Goal: Communication & Community: Answer question/provide support

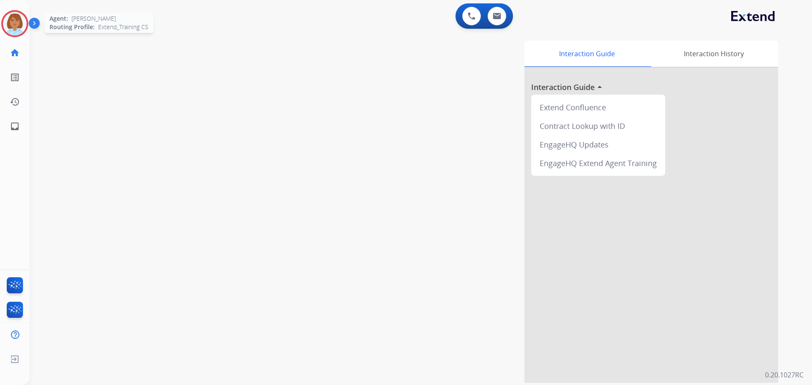
click at [10, 32] on img at bounding box center [15, 24] width 24 height 24
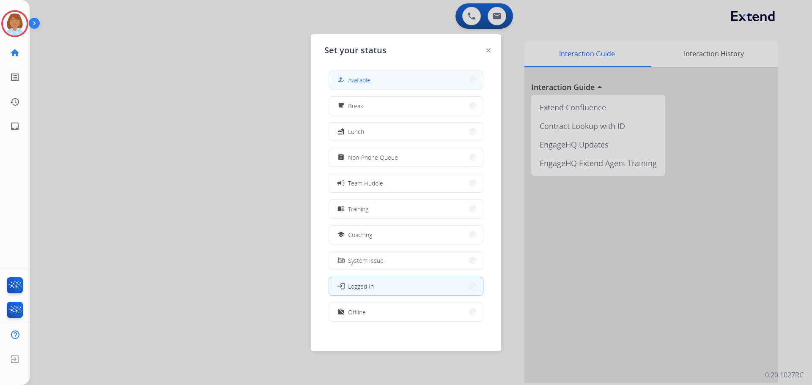
click at [420, 79] on button "how_to_reg Available" at bounding box center [406, 80] width 154 height 18
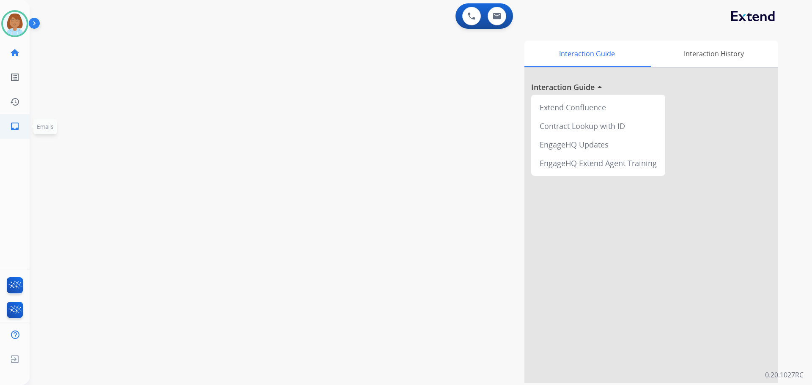
click at [14, 121] on link "inbox Emails" at bounding box center [15, 127] width 24 height 24
select select "**********"
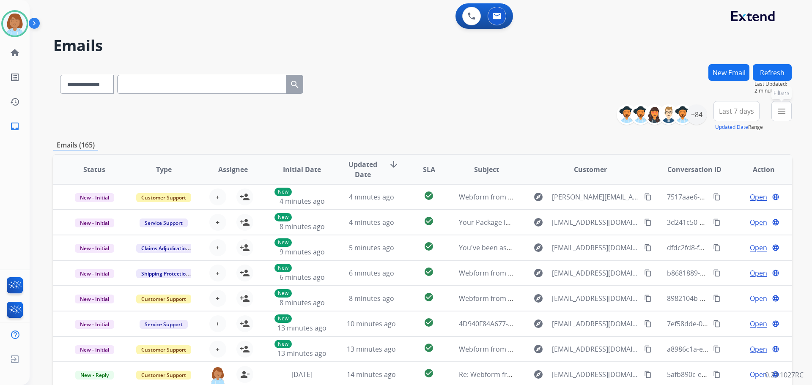
drag, startPoint x: 783, startPoint y: 106, endPoint x: 777, endPoint y: 107, distance: 6.4
click at [782, 106] on mat-icon "menu" at bounding box center [781, 111] width 10 height 10
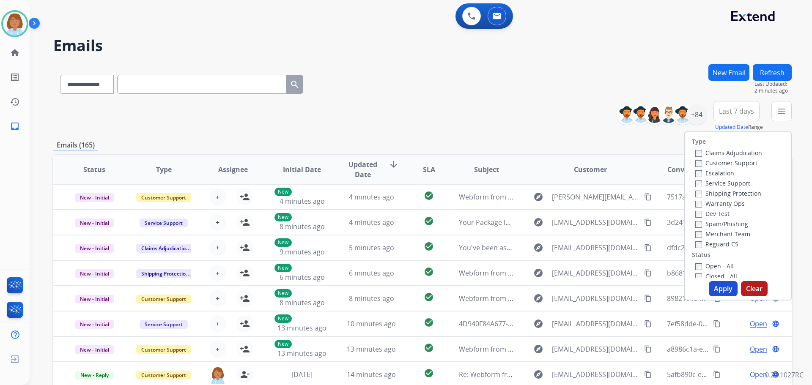
click at [713, 165] on label "Customer Support" at bounding box center [726, 163] width 62 height 8
click at [698, 193] on label "Shipping Protection" at bounding box center [728, 193] width 66 height 8
drag, startPoint x: 713, startPoint y: 290, endPoint x: 700, endPoint y: 282, distance: 15.4
click at [711, 290] on button "Apply" at bounding box center [723, 288] width 29 height 15
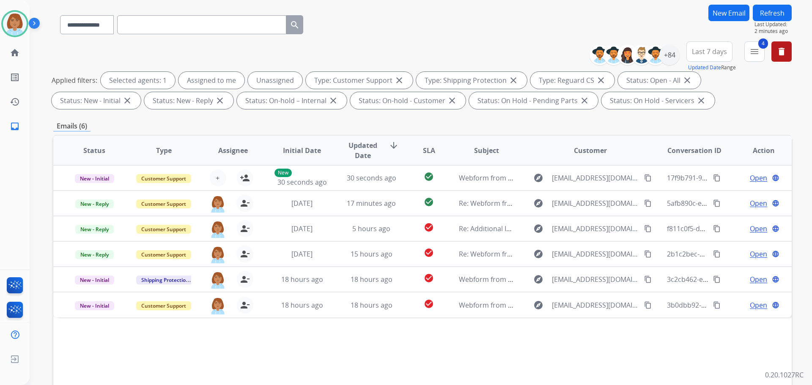
scroll to position [137, 0]
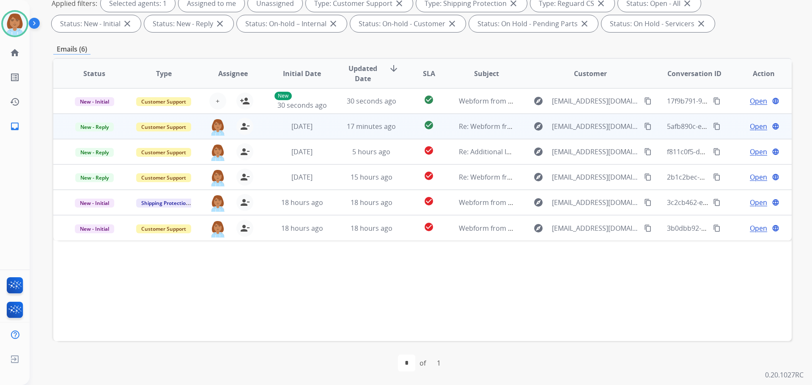
click at [334, 132] on td "17 minutes ago" at bounding box center [364, 126] width 69 height 25
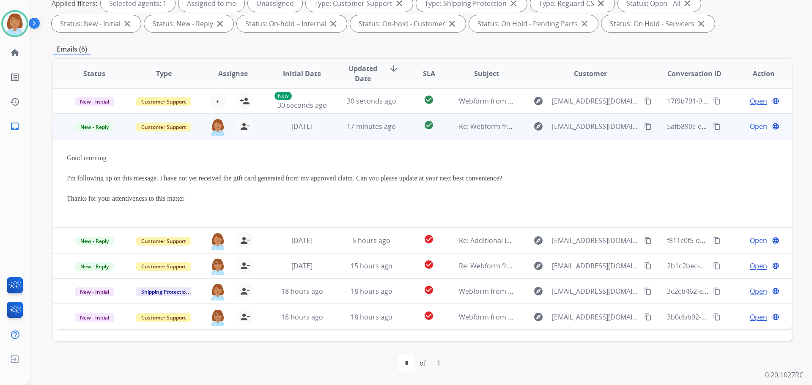
click at [752, 128] on span "Open" at bounding box center [758, 126] width 17 height 10
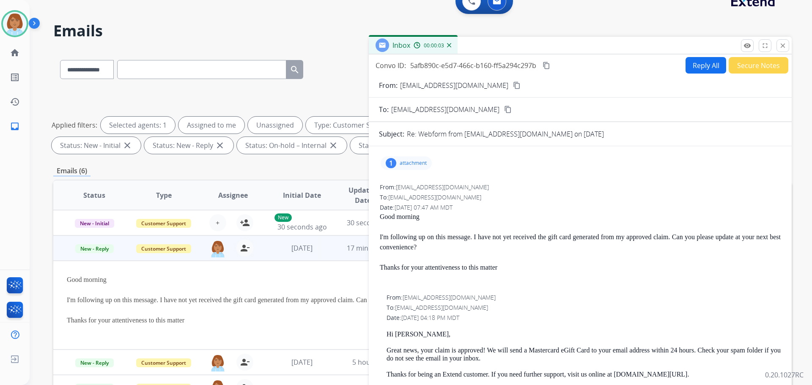
scroll to position [0, 0]
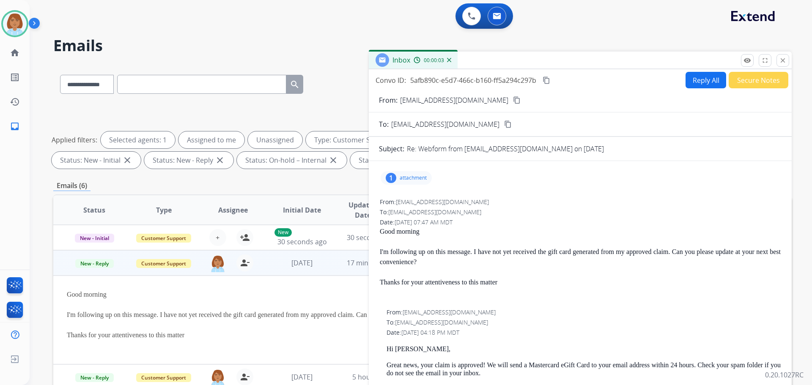
click at [696, 81] on button "Reply All" at bounding box center [706, 80] width 41 height 16
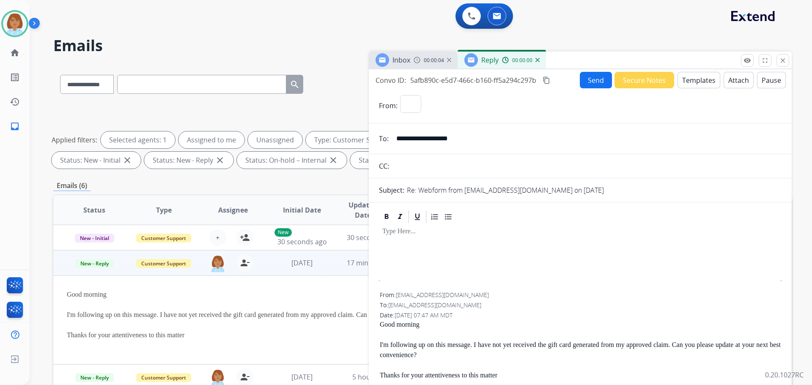
select select "**********"
click at [704, 79] on button "Templates" at bounding box center [699, 80] width 43 height 16
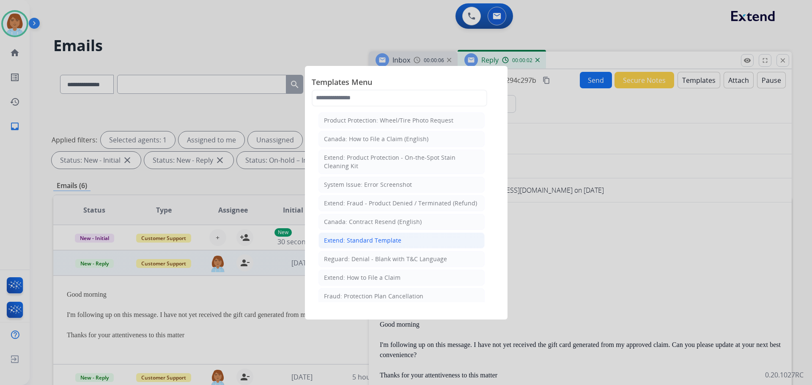
click at [389, 241] on div "Extend: Standard Template" at bounding box center [362, 240] width 77 height 8
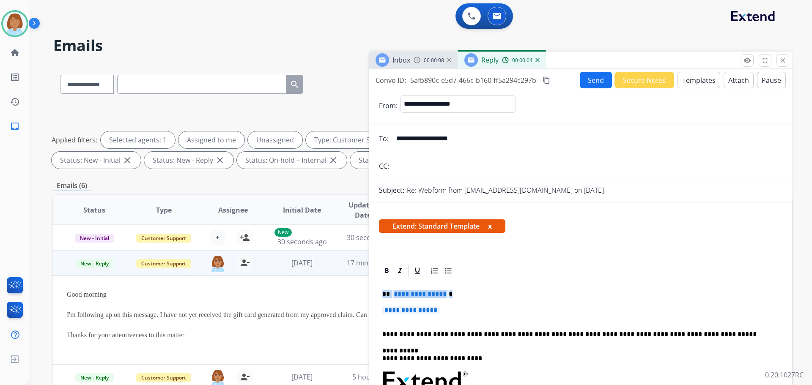
drag, startPoint x: 464, startPoint y: 318, endPoint x: 328, endPoint y: 282, distance: 140.4
click at [320, 282] on div "**********" at bounding box center [422, 293] width 738 height 458
click at [449, 310] on p "**********" at bounding box center [580, 315] width 396 height 16
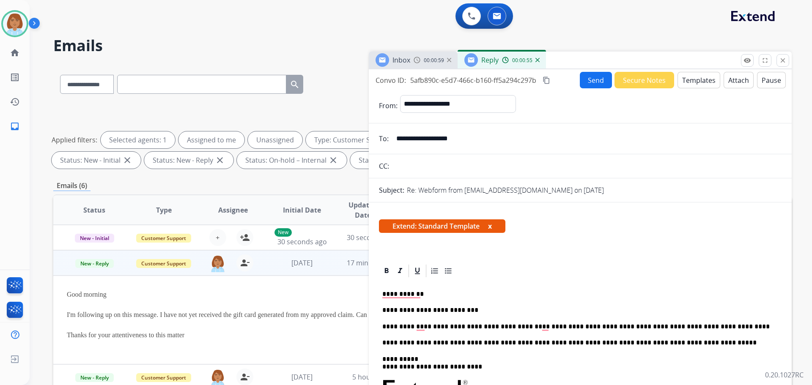
scroll to position [42, 0]
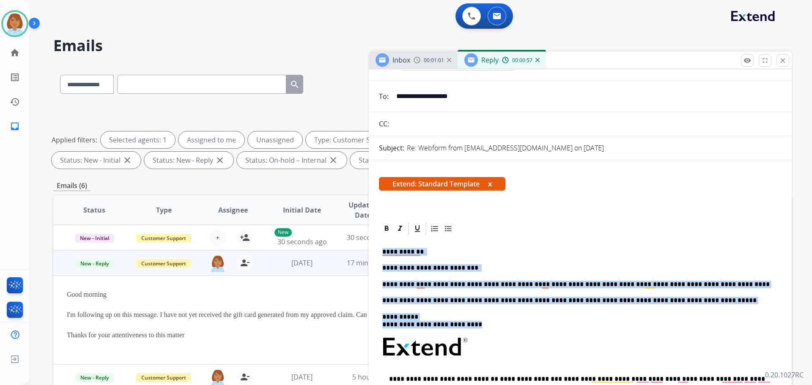
drag, startPoint x: 480, startPoint y: 327, endPoint x: 377, endPoint y: 248, distance: 130.6
copy div "**********"
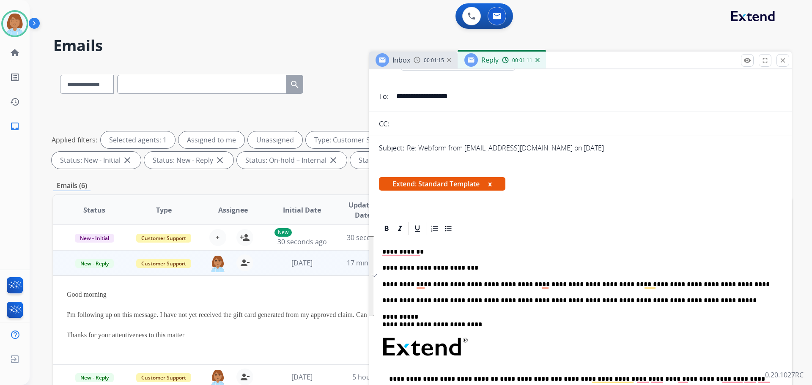
click at [432, 97] on input "**********" at bounding box center [586, 96] width 390 height 17
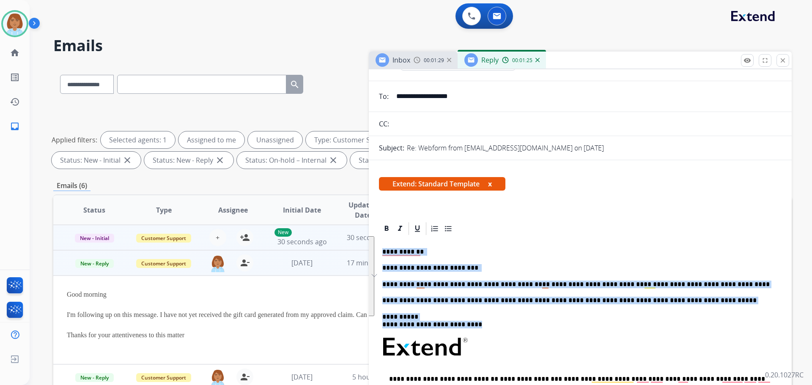
drag, startPoint x: 490, startPoint y: 325, endPoint x: 363, endPoint y: 243, distance: 151.1
click at [363, 243] on div "**********" at bounding box center [422, 293] width 738 height 458
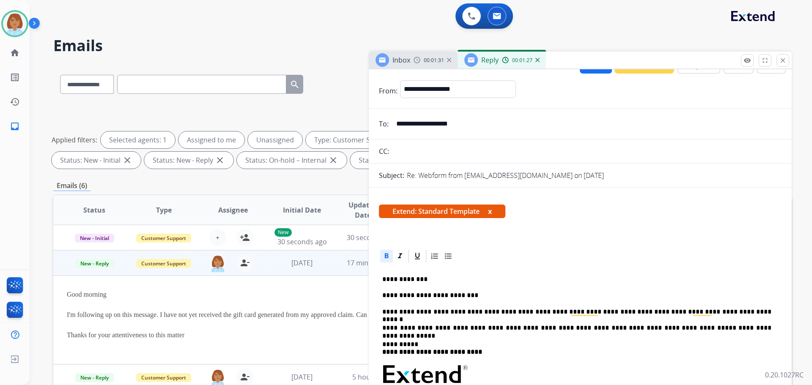
scroll to position [0, 0]
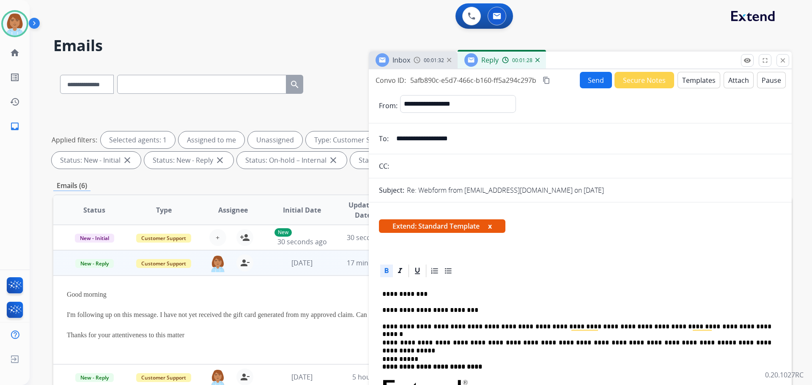
click at [587, 83] on button "Send" at bounding box center [596, 80] width 32 height 16
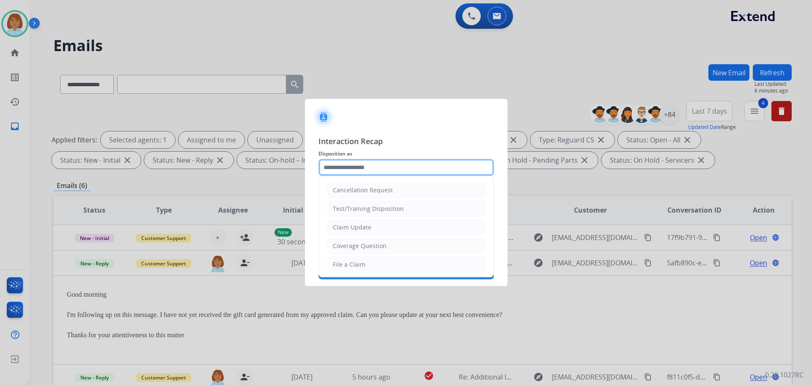
click at [388, 166] on input "text" at bounding box center [406, 167] width 176 height 17
click at [376, 230] on li "Claim Update" at bounding box center [406, 227] width 158 height 16
type input "**********"
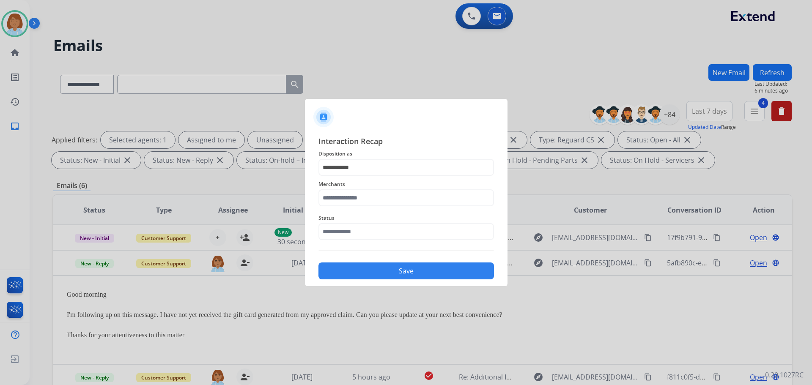
click at [375, 215] on span "Status" at bounding box center [406, 218] width 176 height 10
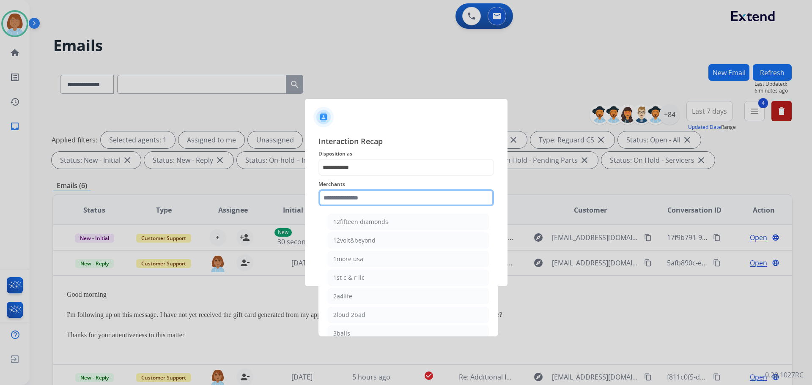
click at [376, 205] on input "text" at bounding box center [406, 197] width 176 height 17
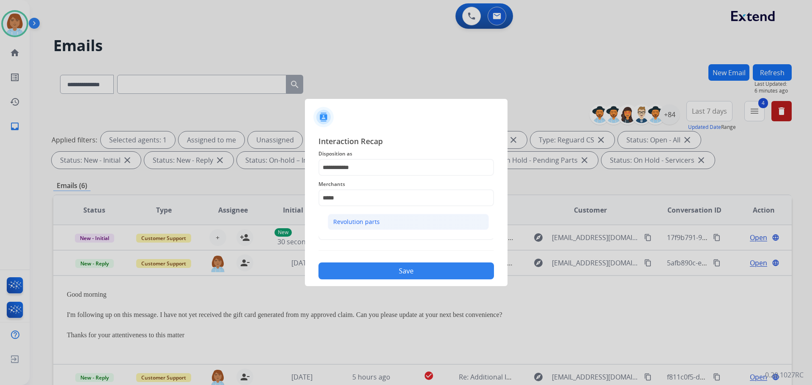
click at [372, 219] on div "Revolution parts" at bounding box center [356, 222] width 47 height 8
type input "**********"
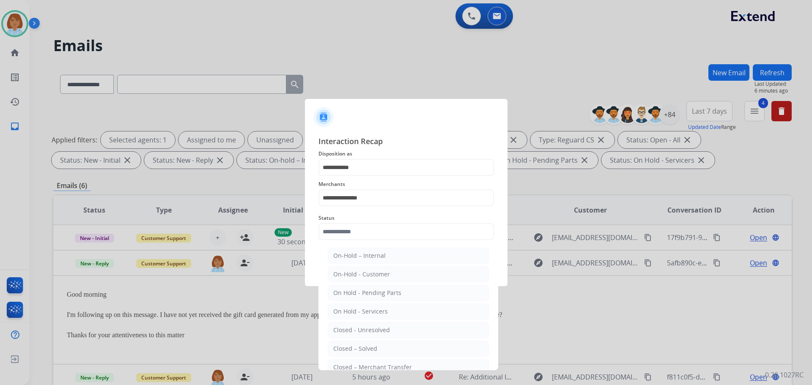
drag, startPoint x: 360, startPoint y: 230, endPoint x: 369, endPoint y: 351, distance: 121.3
click at [369, 351] on div "Closed – Solved" at bounding box center [355, 349] width 44 height 8
type input "**********"
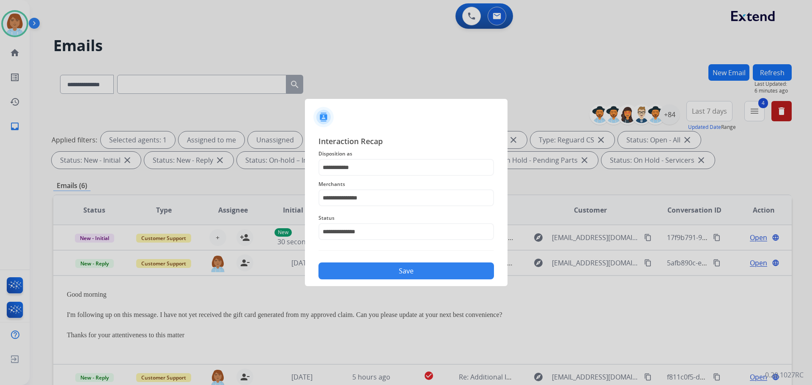
click at [387, 277] on button "Save" at bounding box center [406, 271] width 176 height 17
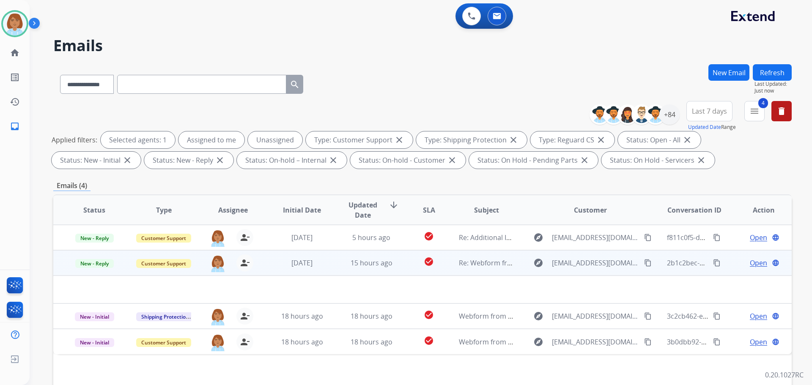
click at [404, 264] on td "check_circle" at bounding box center [422, 262] width 46 height 25
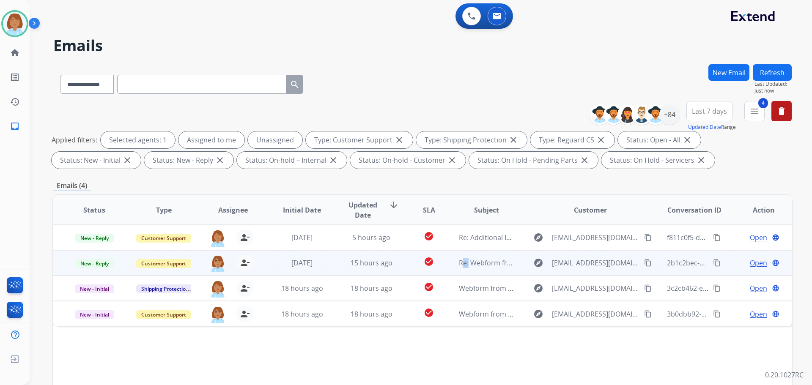
click at [404, 264] on td "check_circle" at bounding box center [422, 262] width 46 height 25
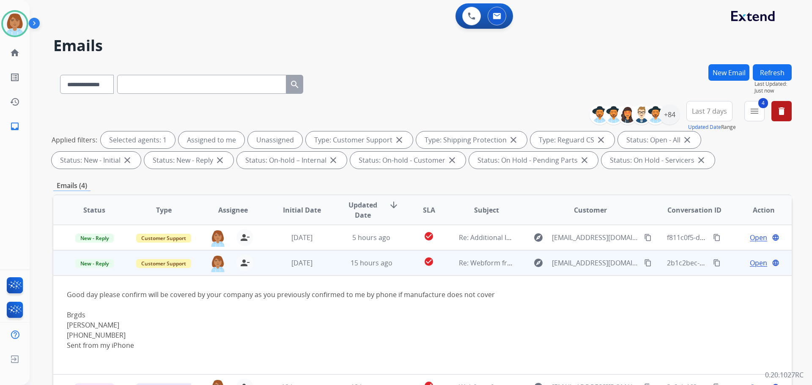
click at [750, 262] on span "Open" at bounding box center [758, 263] width 17 height 10
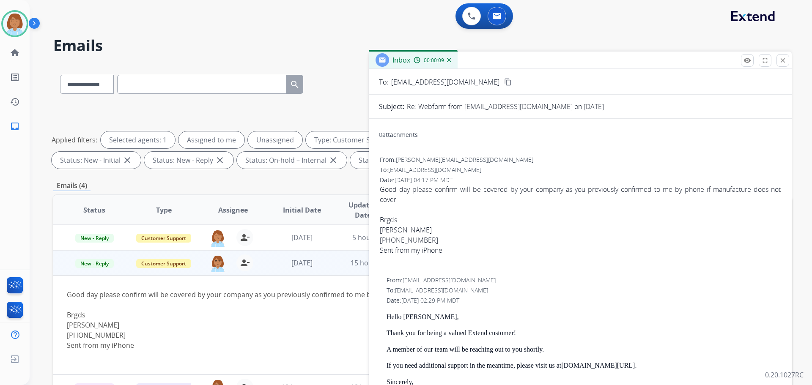
scroll to position [0, 0]
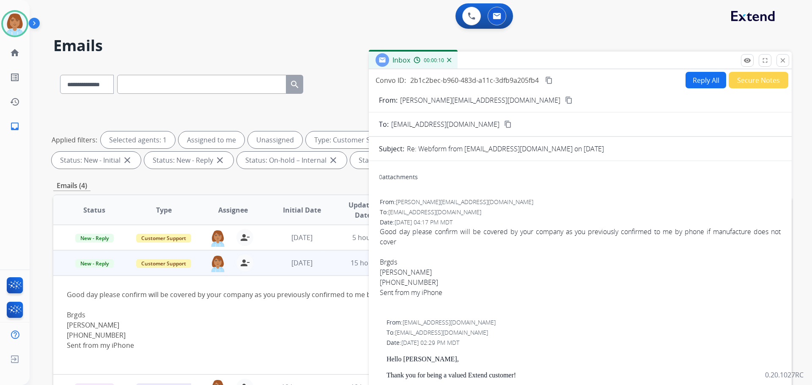
click at [686, 85] on button "Reply All" at bounding box center [706, 80] width 41 height 16
select select "**********"
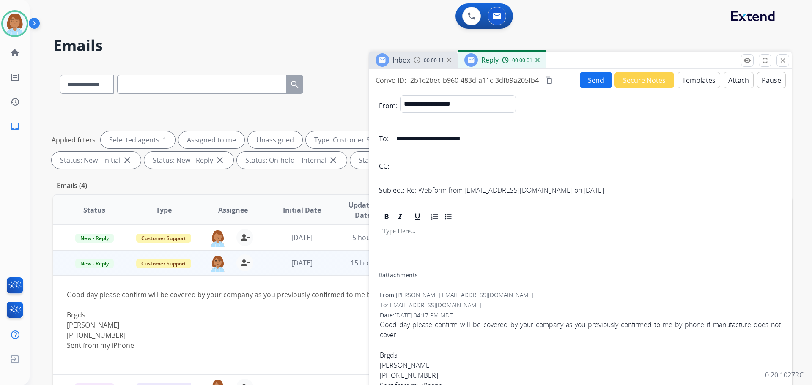
click at [702, 77] on button "Templates" at bounding box center [699, 80] width 43 height 16
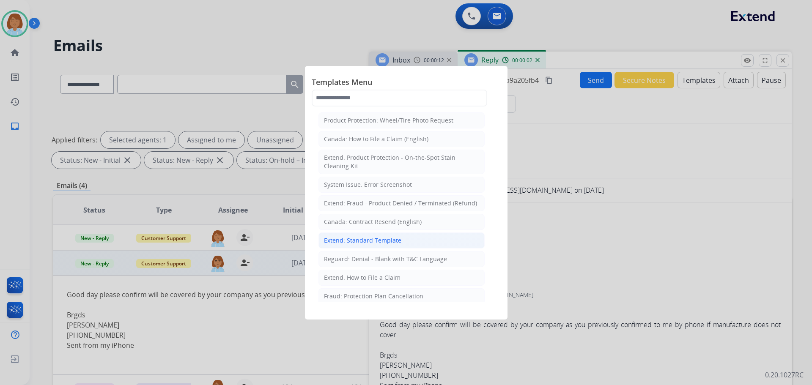
click at [382, 236] on li "Extend: Standard Template" at bounding box center [401, 241] width 166 height 16
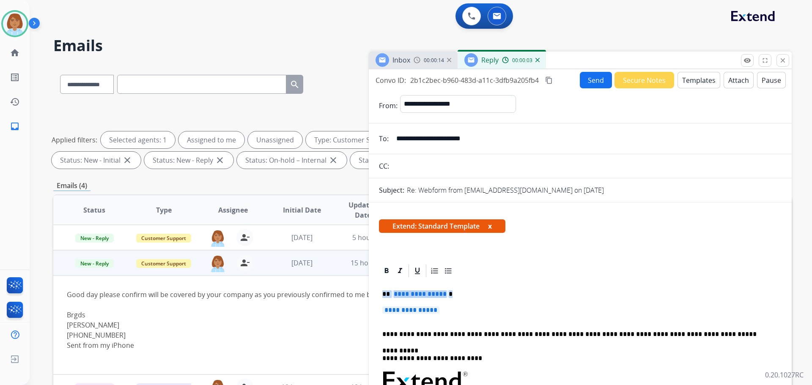
drag, startPoint x: 456, startPoint y: 314, endPoint x: 373, endPoint y: 298, distance: 83.9
drag, startPoint x: 462, startPoint y: 312, endPoint x: 377, endPoint y: 294, distance: 86.8
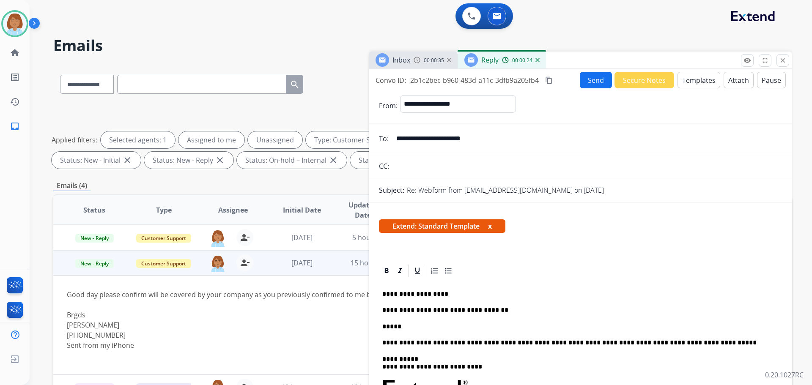
click at [444, 324] on p "*****" at bounding box center [576, 327] width 389 height 8
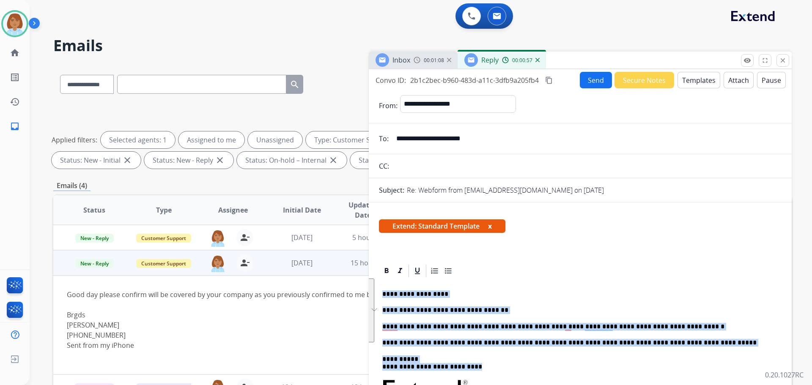
drag, startPoint x: 481, startPoint y: 367, endPoint x: 373, endPoint y: 295, distance: 130.3
copy div "**********"
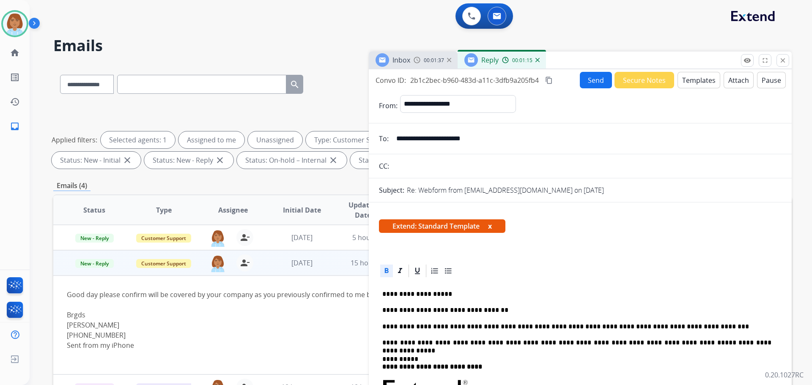
click at [455, 138] on input "**********" at bounding box center [586, 138] width 390 height 17
click at [589, 80] on button "Send" at bounding box center [596, 80] width 32 height 16
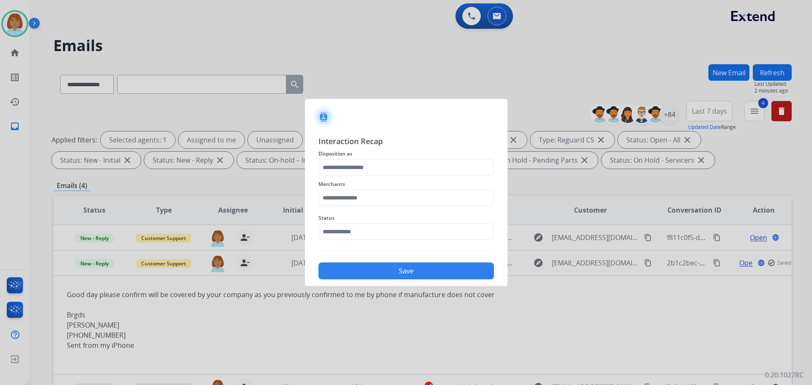
click at [366, 145] on span "Interaction Recap" at bounding box center [406, 142] width 176 height 14
click at [366, 159] on span "Disposition as" at bounding box center [406, 154] width 176 height 10
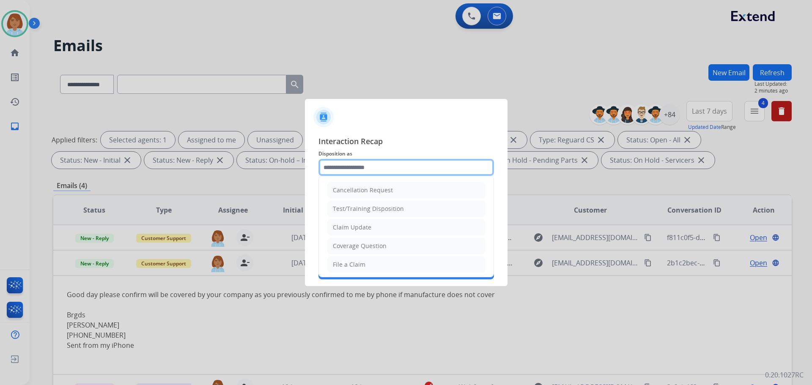
click at [366, 163] on input "text" at bounding box center [406, 167] width 176 height 17
click at [371, 250] on div "Coverage Question" at bounding box center [360, 246] width 54 height 8
type input "**********"
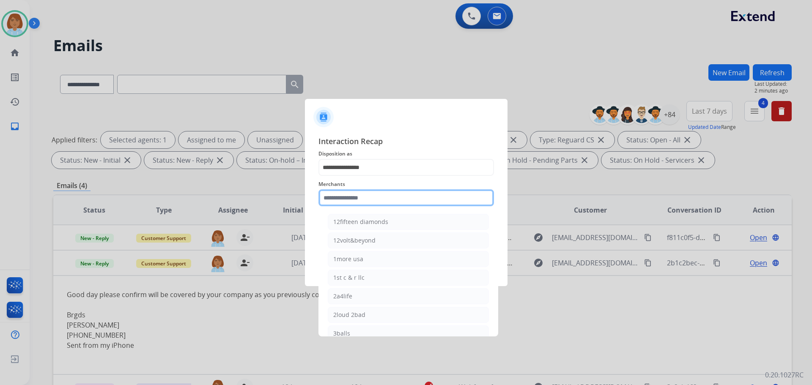
click at [370, 198] on input "text" at bounding box center [406, 197] width 176 height 17
paste input "**********"
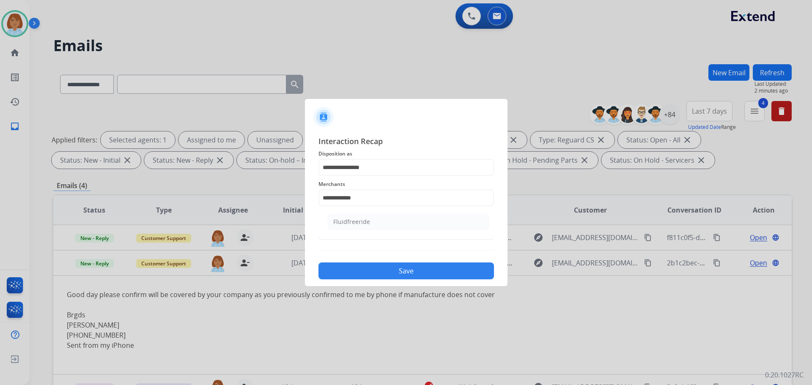
click at [371, 213] on ul "Fluidfreeride" at bounding box center [408, 224] width 166 height 29
click at [371, 222] on li "Fluidfreeride" at bounding box center [408, 222] width 161 height 16
type input "**********"
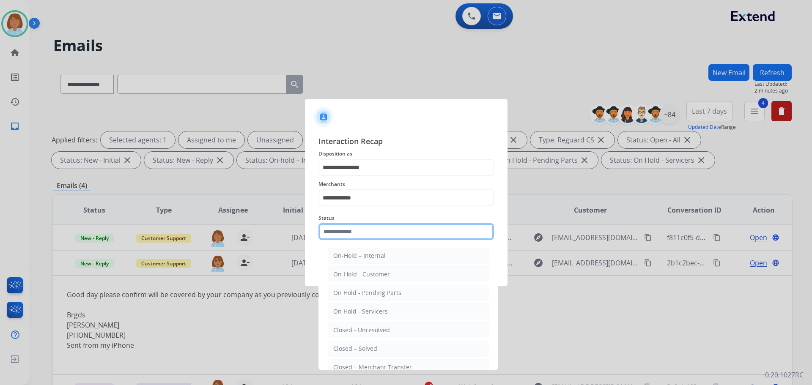
click at [364, 231] on input "text" at bounding box center [406, 231] width 176 height 17
click at [354, 347] on div "Closed – Solved" at bounding box center [355, 349] width 44 height 8
type input "**********"
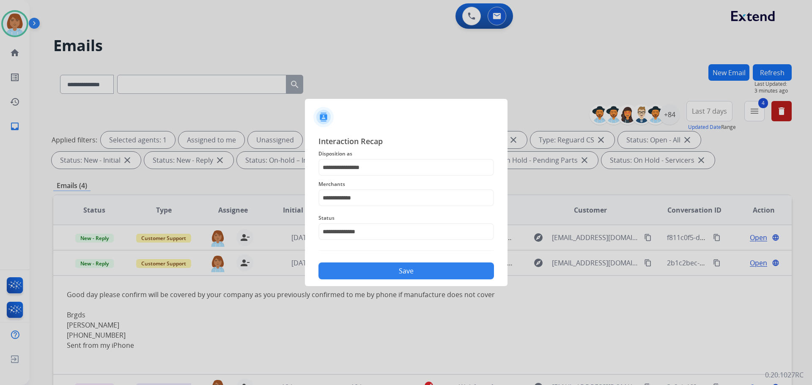
click at [430, 274] on button "Save" at bounding box center [406, 271] width 176 height 17
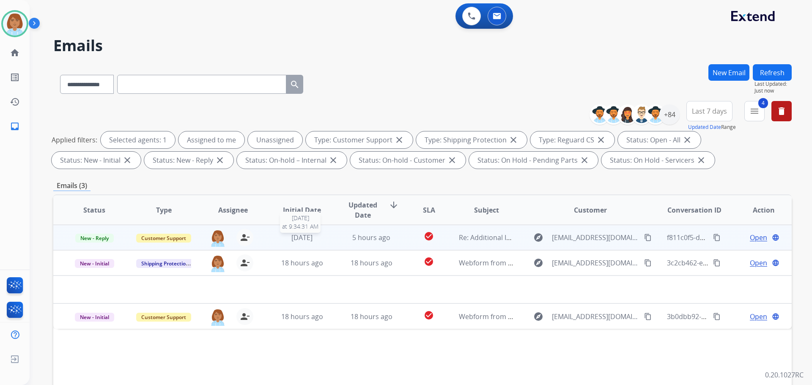
click at [277, 241] on div "[DATE]" at bounding box center [301, 238] width 55 height 10
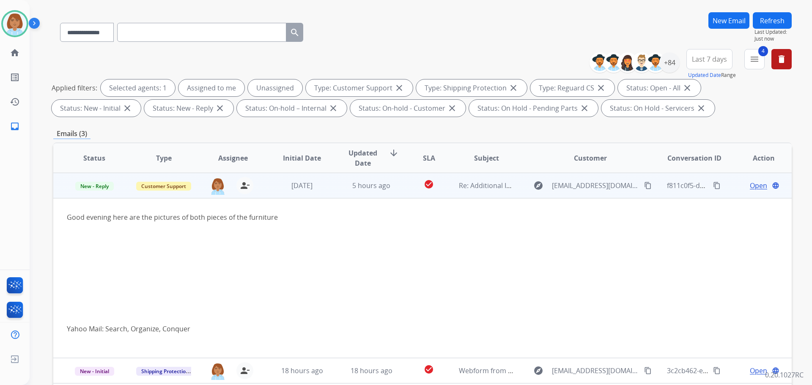
scroll to position [85, 0]
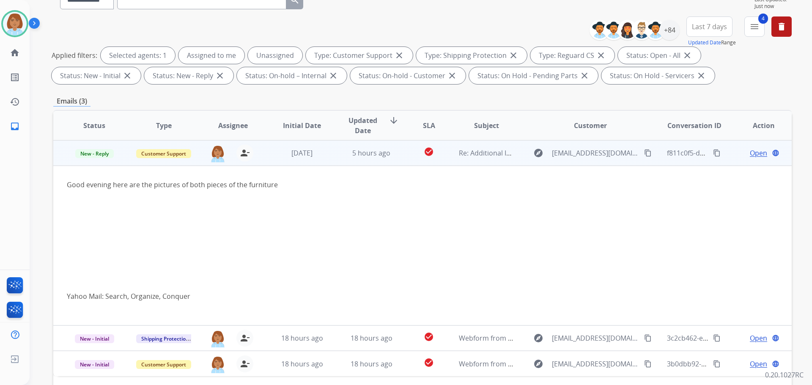
click at [753, 154] on span "Open" at bounding box center [758, 153] width 17 height 10
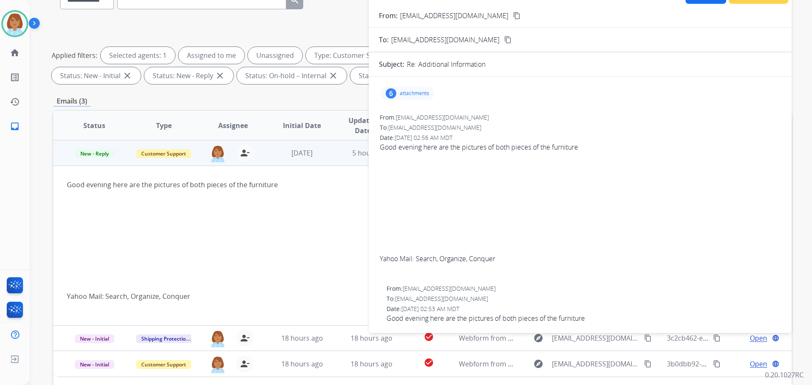
click at [410, 86] on div "6 attachments" at bounding box center [580, 93] width 403 height 20
click at [410, 90] on p "attachments" at bounding box center [415, 93] width 30 height 7
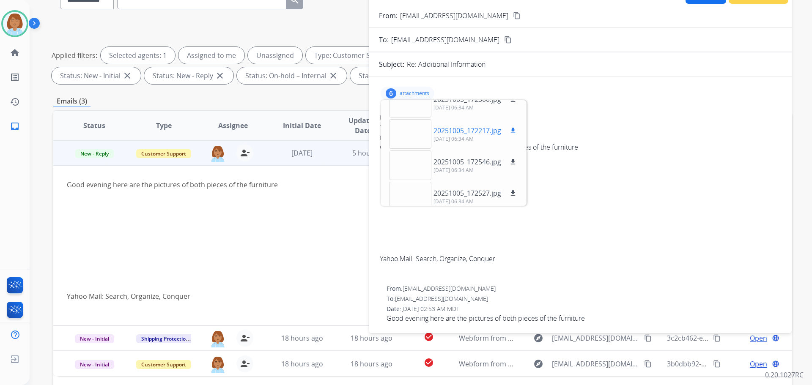
scroll to position [0, 0]
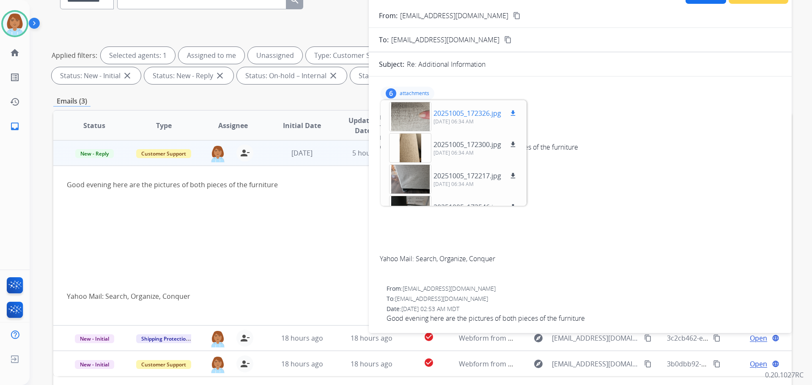
click at [512, 109] on button "download" at bounding box center [513, 113] width 10 height 10
click at [512, 144] on mat-icon "download" at bounding box center [513, 145] width 8 height 8
click at [514, 175] on mat-icon "download" at bounding box center [513, 176] width 8 height 8
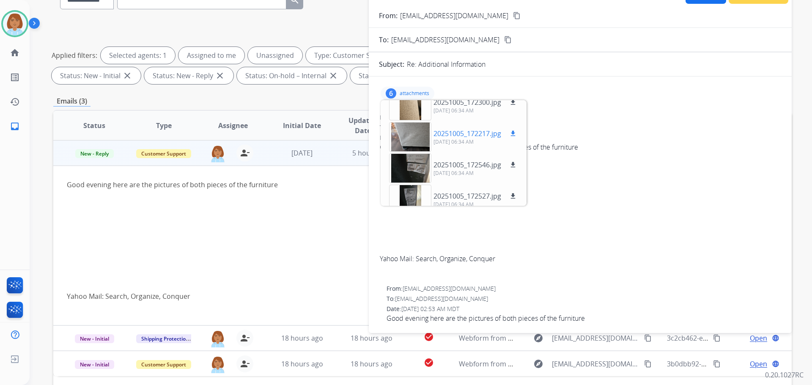
scroll to position [84, 0]
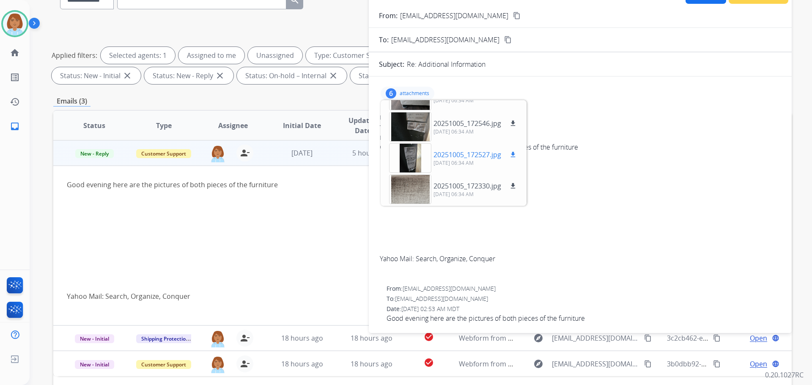
click at [512, 154] on mat-icon "download" at bounding box center [513, 155] width 8 height 8
click at [513, 122] on mat-icon "download" at bounding box center [513, 124] width 8 height 8
click at [513, 183] on mat-icon "download" at bounding box center [513, 186] width 8 height 8
click at [513, 13] on mat-icon "content_copy" at bounding box center [517, 16] width 8 height 8
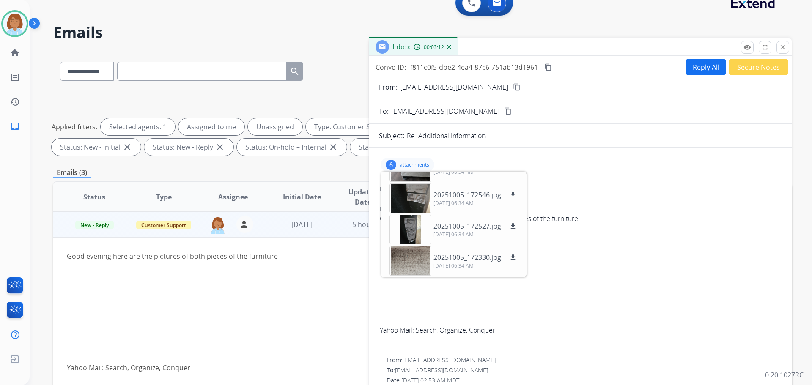
scroll to position [0, 0]
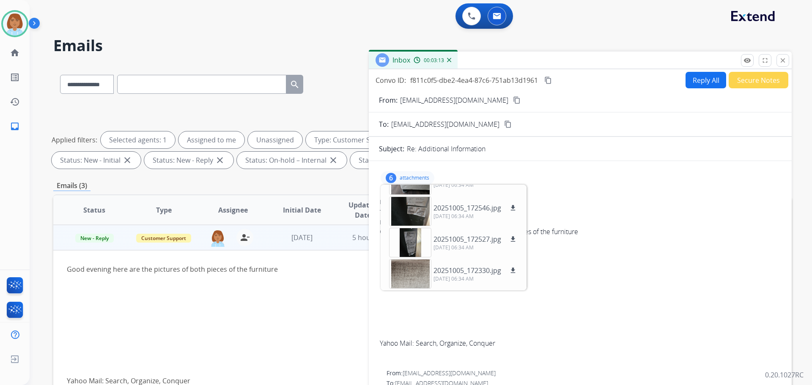
click at [696, 86] on button "Reply All" at bounding box center [706, 80] width 41 height 16
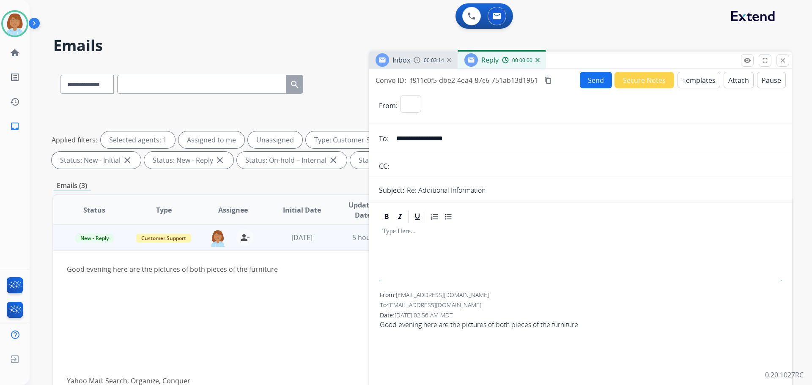
select select "**********"
click at [691, 86] on button "Templates" at bounding box center [699, 80] width 43 height 16
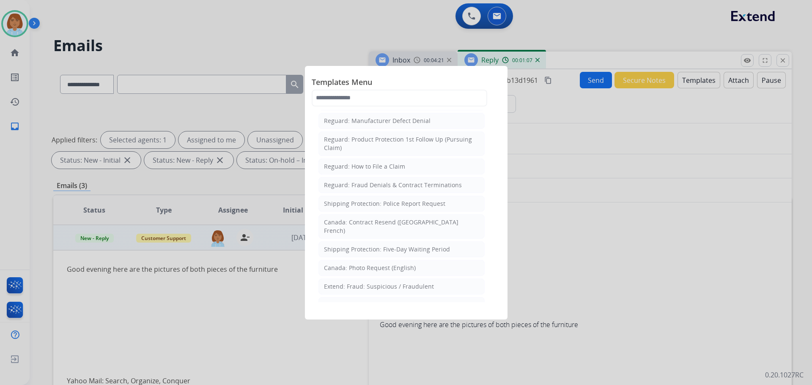
scroll to position [928, 0]
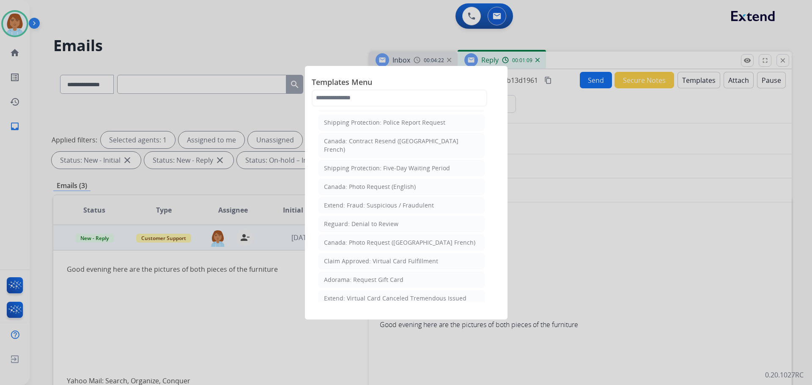
click at [391, 313] on div "Filed Claim: Need Additional Information" at bounding box center [382, 317] width 116 height 8
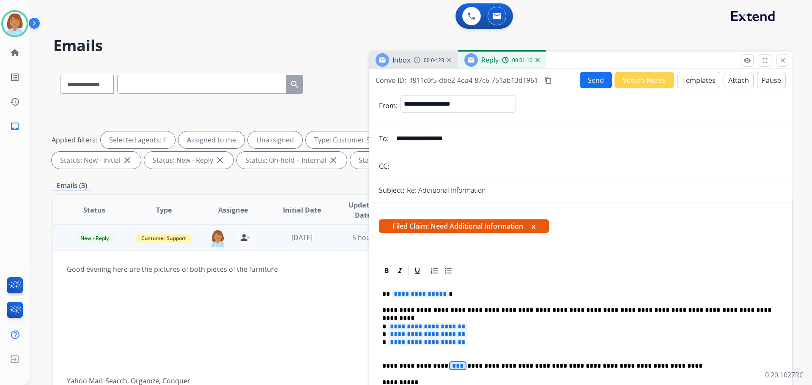
click at [450, 366] on span "***" at bounding box center [458, 365] width 16 height 7
click at [433, 348] on p "**********" at bounding box center [576, 338] width 389 height 31
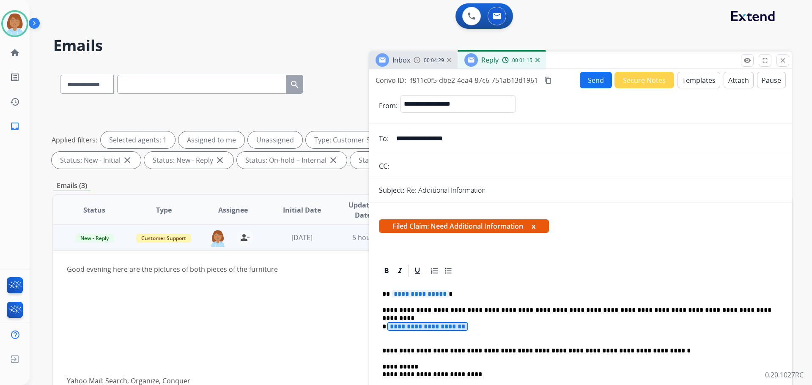
click at [438, 329] on span "**********" at bounding box center [428, 326] width 80 height 7
click at [420, 294] on span "**********" at bounding box center [420, 294] width 57 height 7
click at [584, 82] on button "Send" at bounding box center [596, 80] width 32 height 16
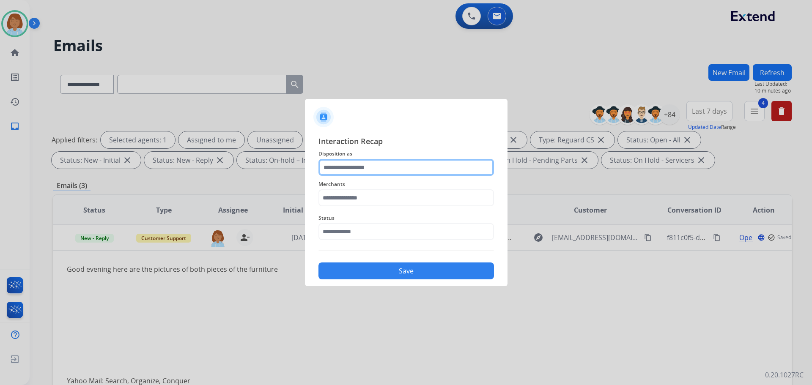
click at [334, 166] on input "text" at bounding box center [406, 167] width 176 height 17
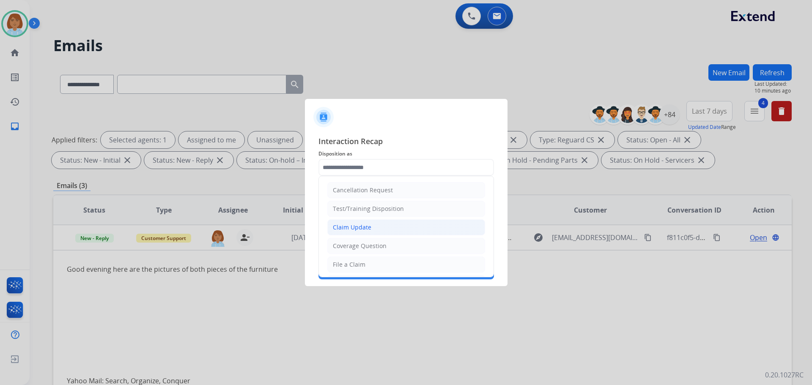
click at [362, 233] on li "Claim Update" at bounding box center [406, 227] width 158 height 16
type input "**********"
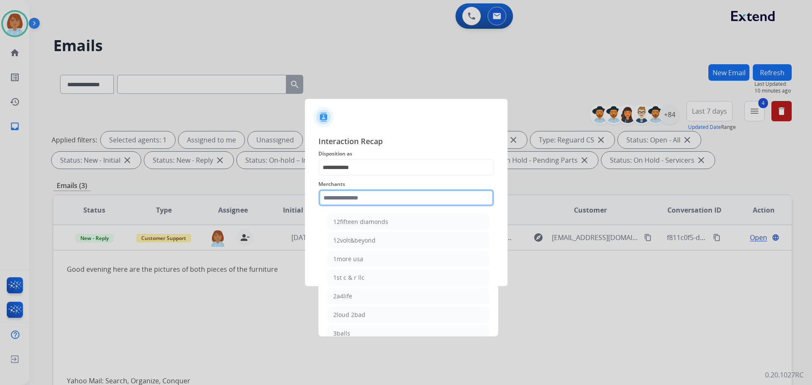
click at [363, 195] on input "text" at bounding box center [406, 197] width 176 height 17
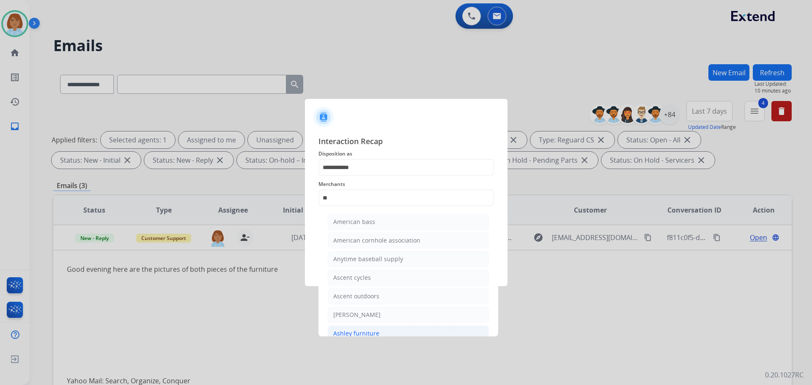
click at [378, 333] on li "Ashley furniture" at bounding box center [408, 334] width 161 height 16
type input "**********"
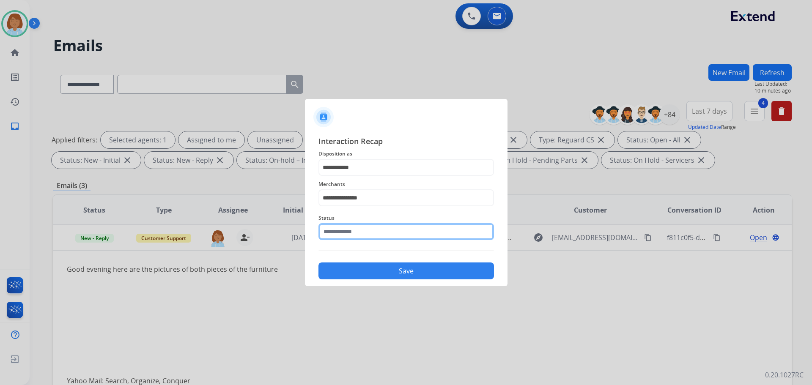
click at [368, 225] on input "text" at bounding box center [406, 231] width 176 height 17
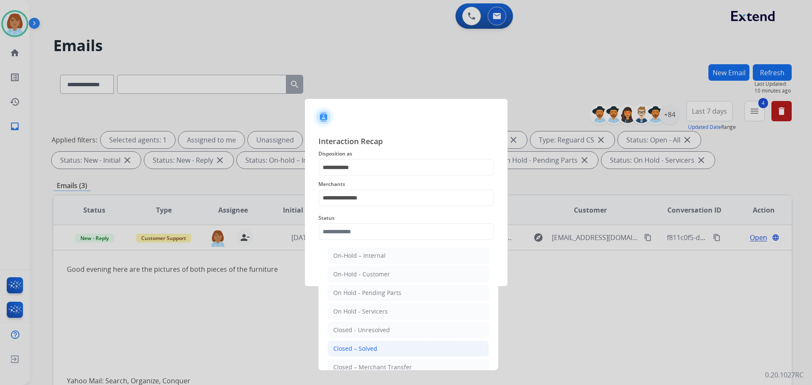
click at [358, 351] on div "Closed – Solved" at bounding box center [355, 349] width 44 height 8
type input "**********"
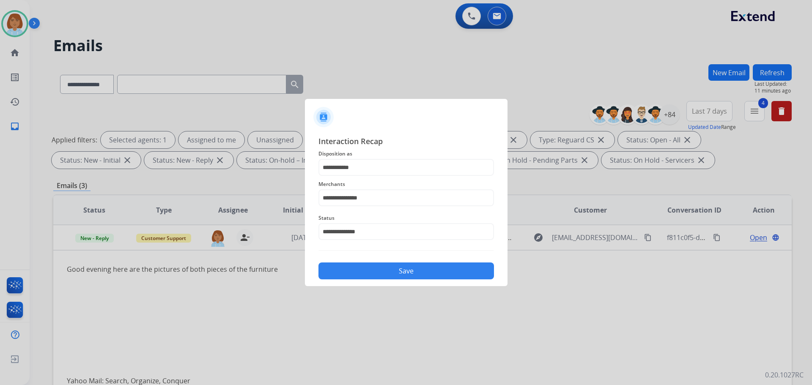
click at [373, 276] on button "Save" at bounding box center [406, 271] width 176 height 17
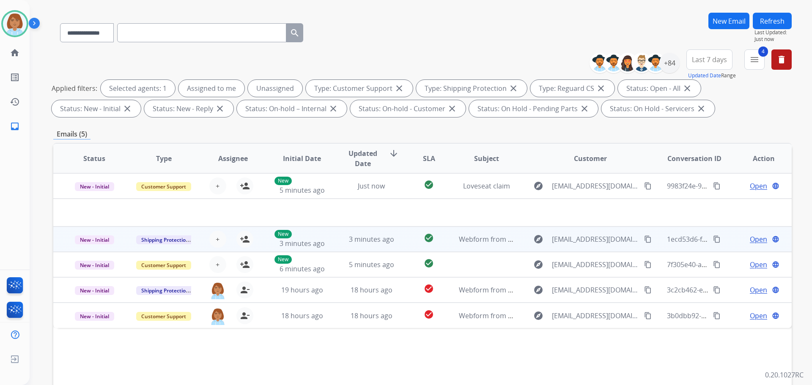
scroll to position [127, 0]
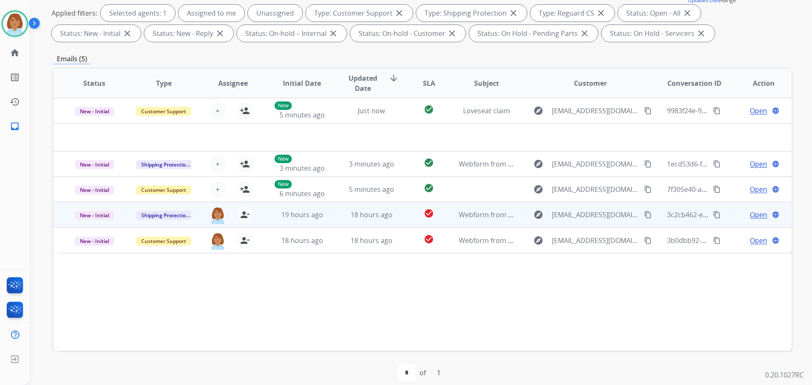
click at [334, 222] on td "18 hours ago" at bounding box center [364, 214] width 69 height 25
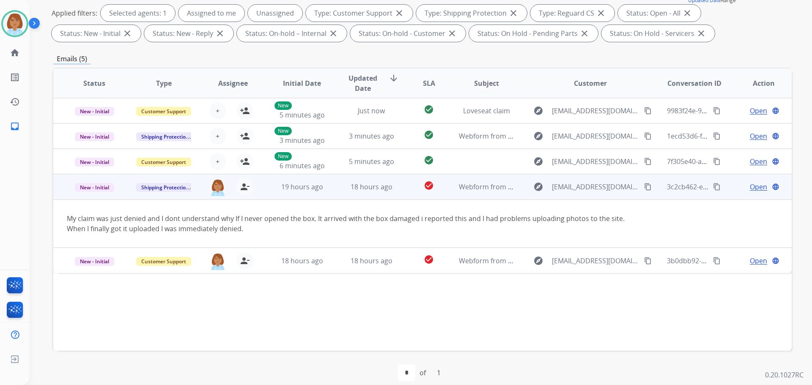
click at [644, 185] on mat-icon "content_copy" at bounding box center [648, 187] width 8 height 8
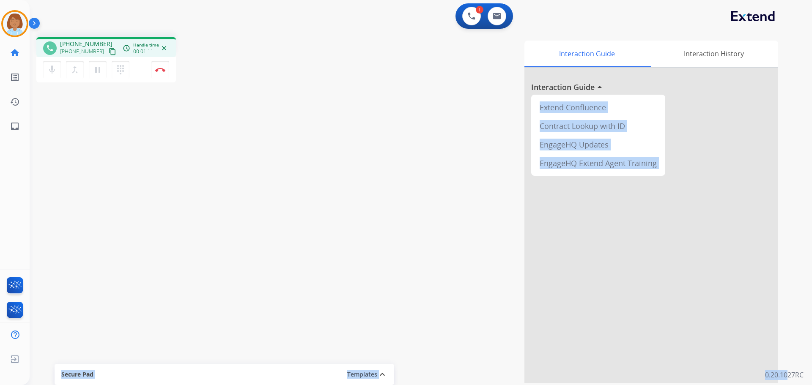
drag, startPoint x: 809, startPoint y: 376, endPoint x: 793, endPoint y: 377, distance: 15.7
click at [793, 377] on div "1 Voice Interactions 0 Email Interactions phone [PHONE_NUMBER] [PHONE_NUMBER] c…" at bounding box center [421, 192] width 782 height 385
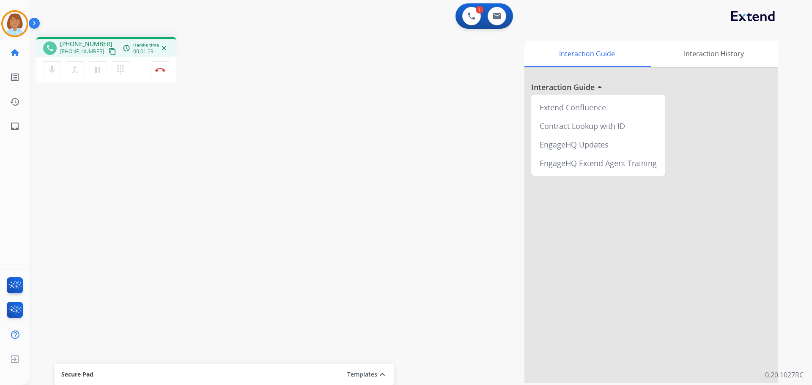
click at [479, 189] on div "Interaction Guide Interaction History Interaction Guide arrow_drop_up Extend Co…" at bounding box center [529, 212] width 498 height 343
click at [109, 52] on mat-icon "content_copy" at bounding box center [113, 52] width 8 height 8
click at [159, 70] on img at bounding box center [160, 70] width 10 height 4
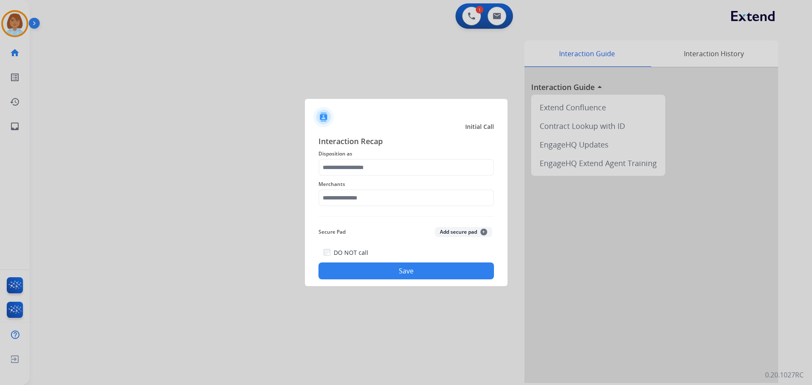
click at [371, 177] on div "Merchants" at bounding box center [406, 193] width 176 height 34
click at [370, 162] on input "text" at bounding box center [406, 167] width 176 height 17
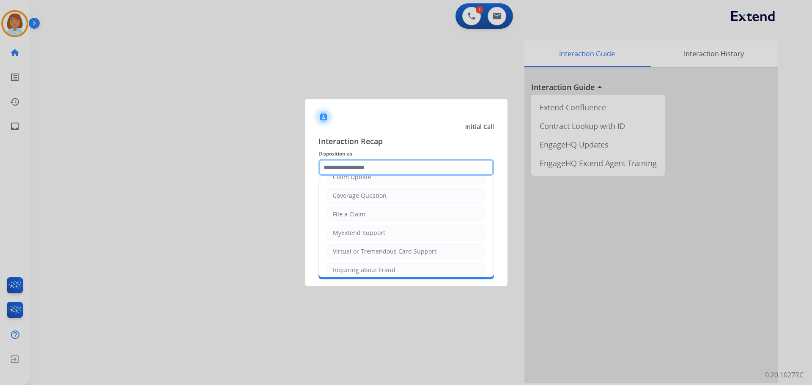
scroll to position [132, 0]
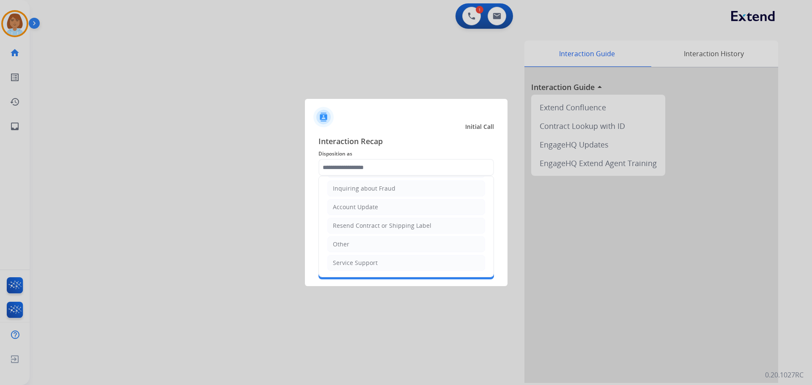
click at [354, 236] on ul "Cancellation Request Test/Training Disposition Claim Update Coverage Question F…" at bounding box center [406, 160] width 175 height 233
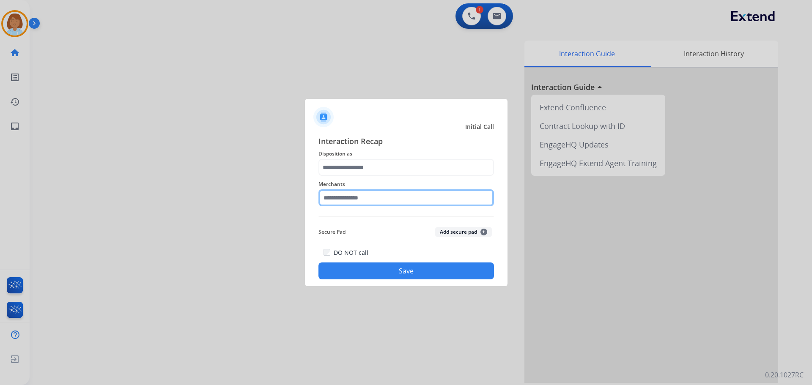
drag, startPoint x: 351, startPoint y: 201, endPoint x: 360, endPoint y: 173, distance: 28.8
click at [351, 201] on input "text" at bounding box center [406, 197] width 176 height 17
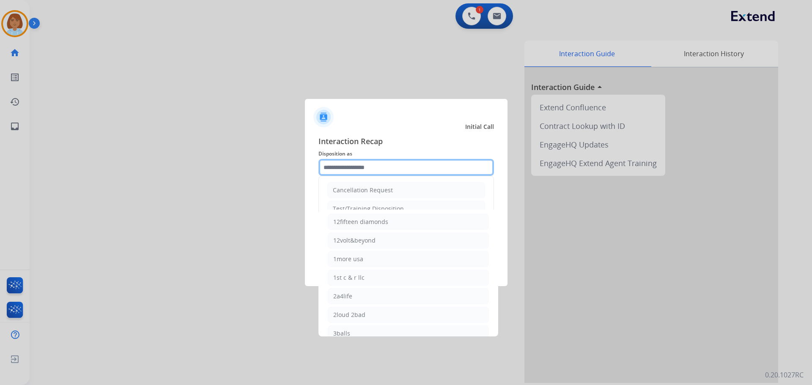
click at [361, 164] on input "text" at bounding box center [406, 167] width 176 height 17
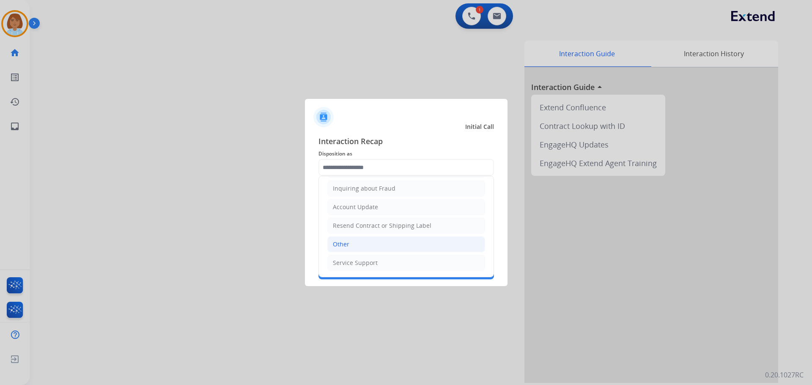
click at [369, 247] on li "Other" at bounding box center [406, 244] width 158 height 16
type input "*****"
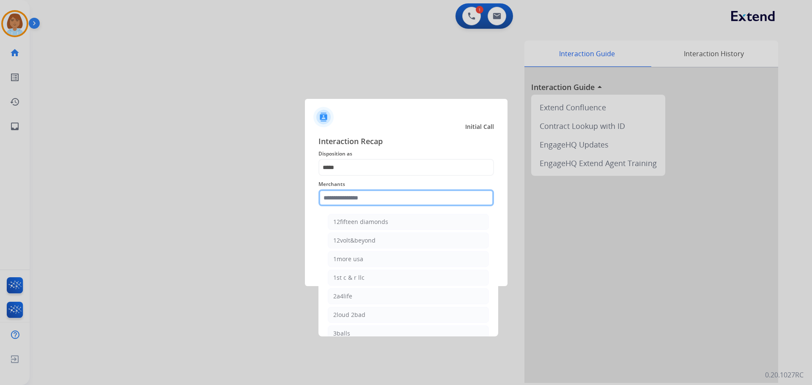
click at [365, 204] on input "text" at bounding box center [406, 197] width 176 height 17
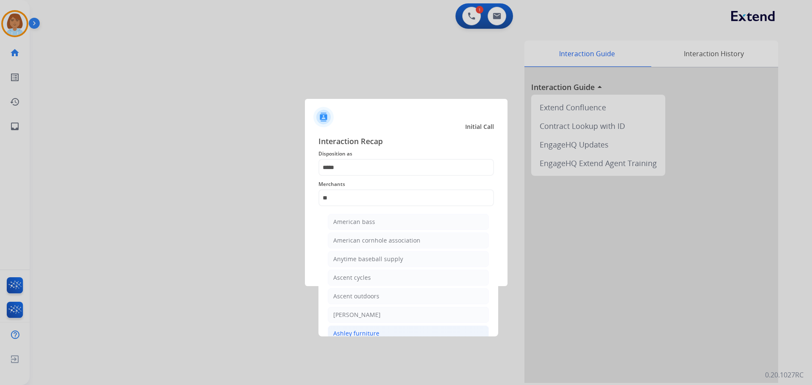
click at [375, 329] on div "Ashley furniture" at bounding box center [356, 333] width 46 height 8
type input "**********"
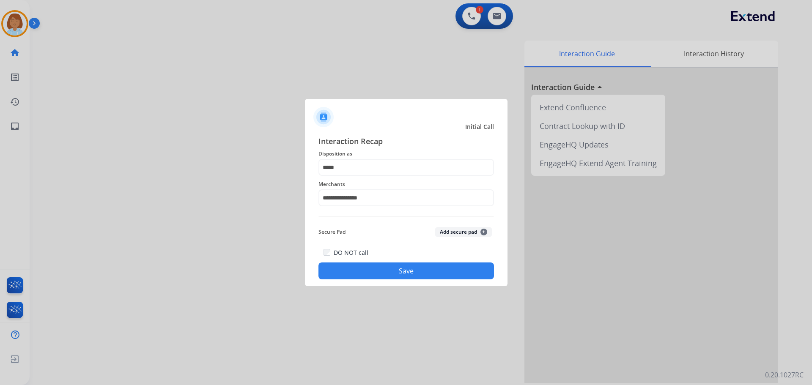
click at [382, 279] on button "Save" at bounding box center [406, 271] width 176 height 17
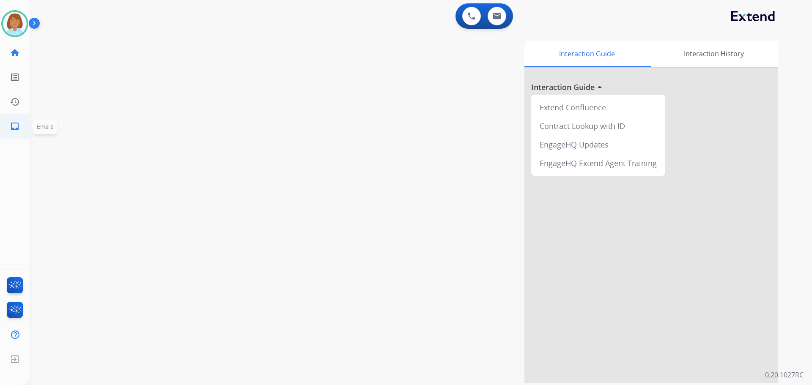
click at [8, 119] on link "inbox Emails" at bounding box center [15, 127] width 24 height 24
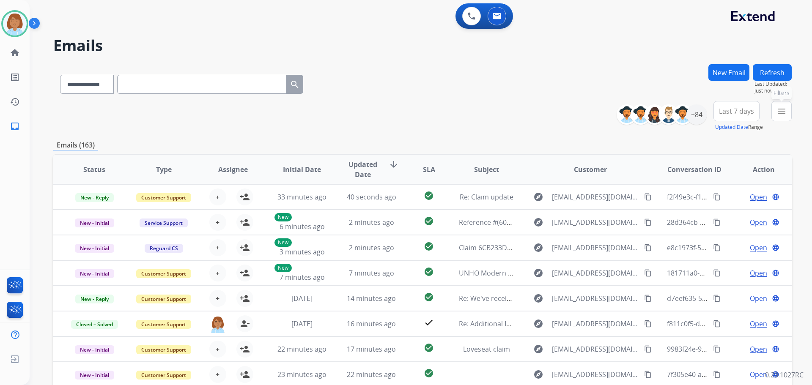
click at [789, 113] on button "menu Filters" at bounding box center [781, 111] width 20 height 20
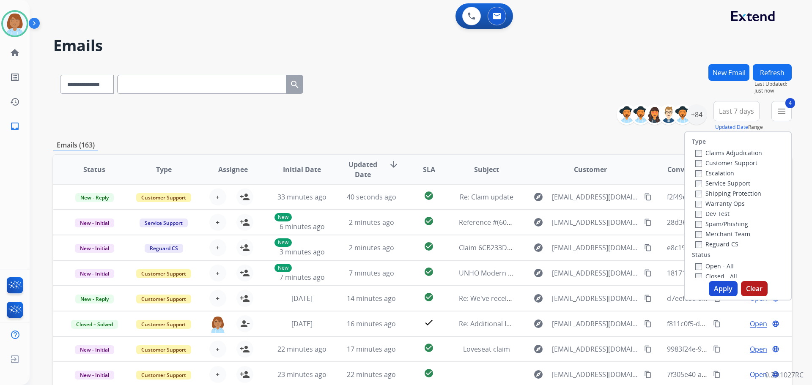
click at [714, 287] on button "Apply" at bounding box center [723, 288] width 29 height 15
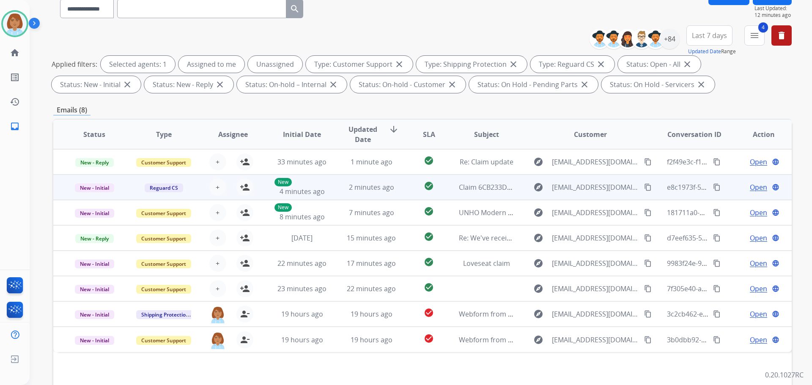
scroll to position [85, 0]
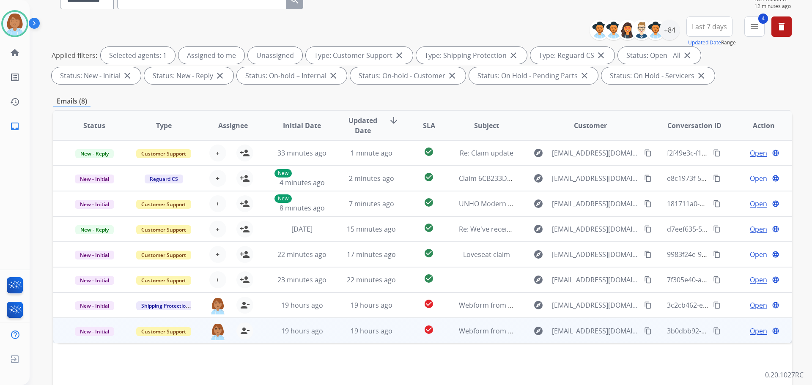
click at [445, 331] on td "Webform from [EMAIL_ADDRESS][DOMAIN_NAME] on [DATE]" at bounding box center [479, 330] width 69 height 25
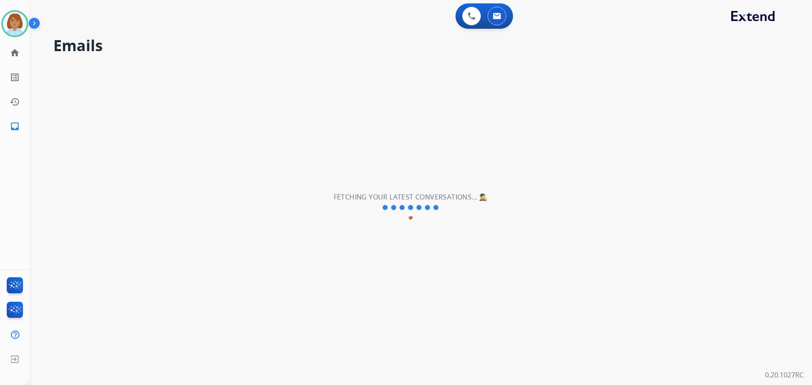
scroll to position [0, 0]
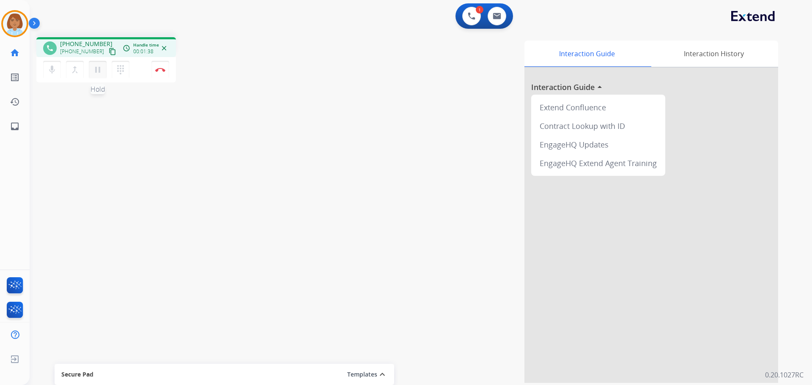
click at [96, 75] on button "pause Hold" at bounding box center [98, 70] width 18 height 18
click at [41, 71] on div "mic Mute merge_type Bridge play_arrow Hold dialpad Dialpad Disconnect" at bounding box center [106, 69] width 140 height 25
click at [51, 71] on mat-icon "mic" at bounding box center [52, 70] width 10 height 10
click at [49, 72] on mat-icon "mic_off" at bounding box center [52, 70] width 10 height 10
click at [97, 70] on mat-icon "play_arrow" at bounding box center [98, 70] width 10 height 10
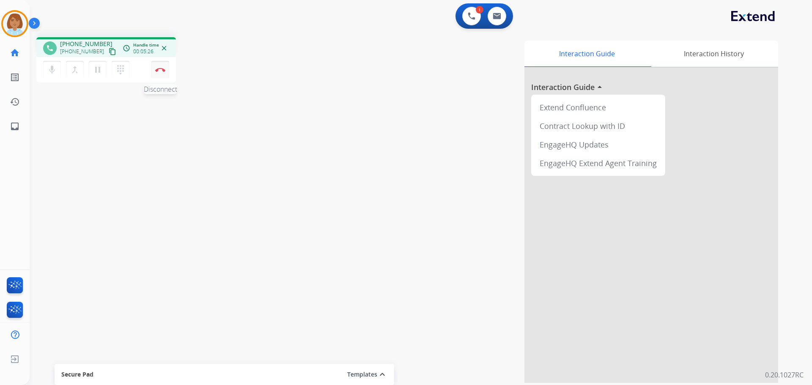
click at [165, 69] on img at bounding box center [160, 70] width 10 height 4
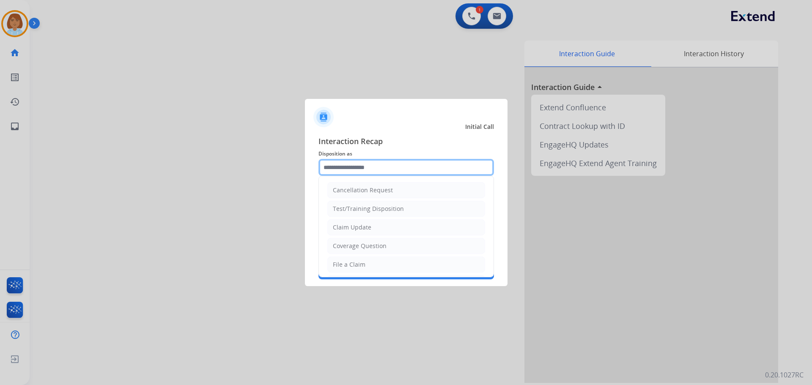
click at [380, 159] on input "text" at bounding box center [406, 167] width 176 height 17
click at [365, 219] on li "Claim Update" at bounding box center [406, 227] width 158 height 16
type input "**********"
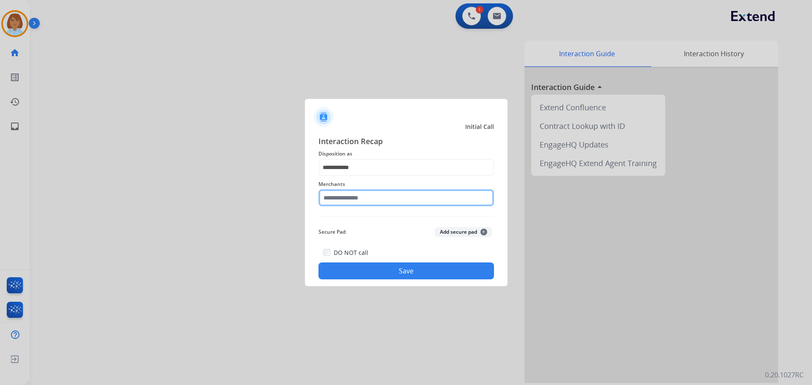
click at [362, 200] on input "text" at bounding box center [406, 197] width 176 height 17
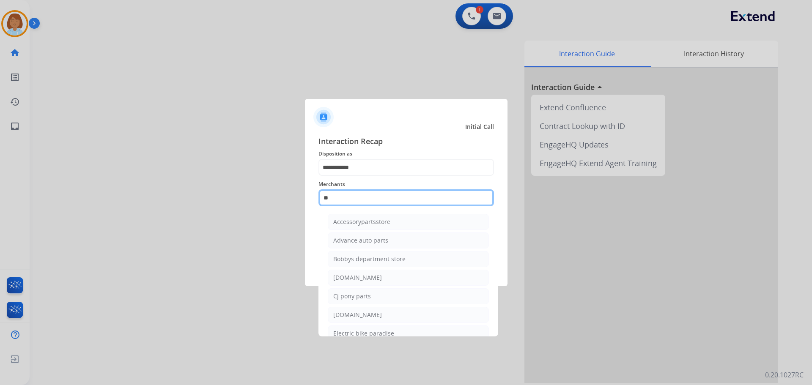
type input "*"
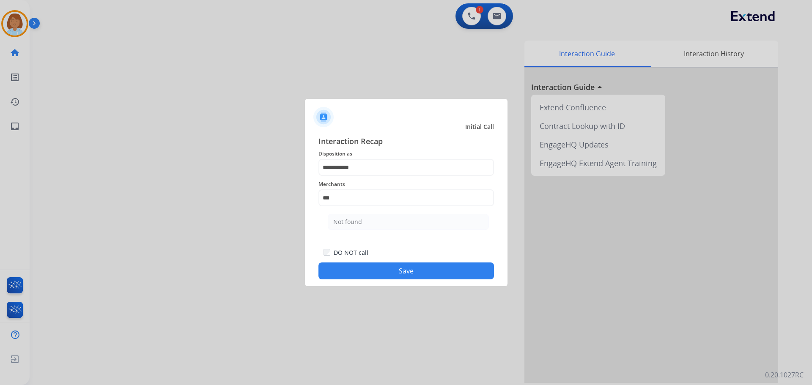
drag, startPoint x: 399, startPoint y: 218, endPoint x: 391, endPoint y: 220, distance: 8.2
click at [396, 219] on li "Not found" at bounding box center [408, 222] width 161 height 16
type input "*********"
click at [391, 282] on div "**********" at bounding box center [406, 208] width 203 height 158
click at [369, 265] on button "Save" at bounding box center [406, 271] width 176 height 17
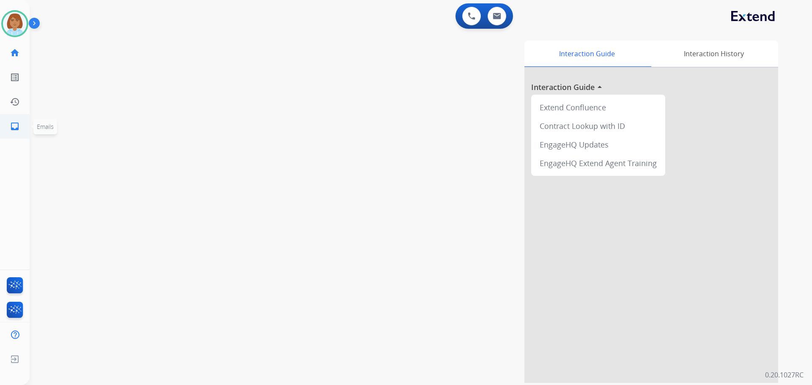
click at [17, 114] on ul "inbox Emails Emails" at bounding box center [15, 126] width 30 height 25
click at [14, 134] on link "inbox Emails" at bounding box center [15, 127] width 24 height 24
select select "**********"
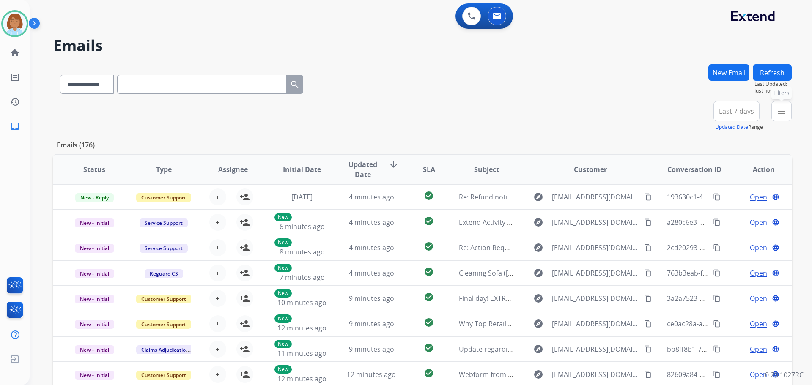
drag, startPoint x: 774, startPoint y: 114, endPoint x: 772, endPoint y: 123, distance: 9.0
click at [774, 115] on button "menu Filters" at bounding box center [781, 111] width 20 height 20
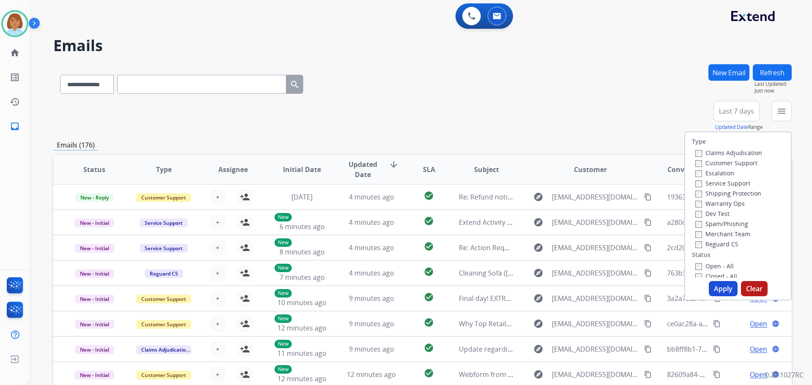
click at [718, 162] on label "Customer Support" at bounding box center [726, 163] width 62 height 8
click at [714, 194] on label "Shipping Protection" at bounding box center [728, 193] width 66 height 8
drag, startPoint x: 703, startPoint y: 242, endPoint x: 700, endPoint y: 269, distance: 27.2
click at [703, 243] on label "Reguard CS" at bounding box center [716, 244] width 43 height 8
click at [700, 269] on label "Open - All" at bounding box center [714, 266] width 38 height 8
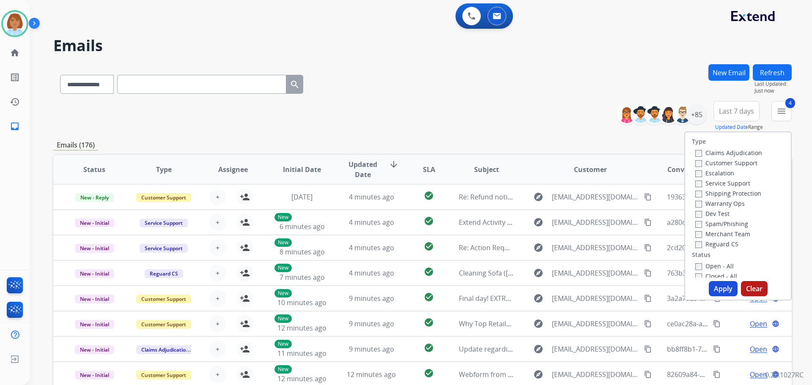
click at [716, 292] on button "Apply" at bounding box center [723, 288] width 29 height 15
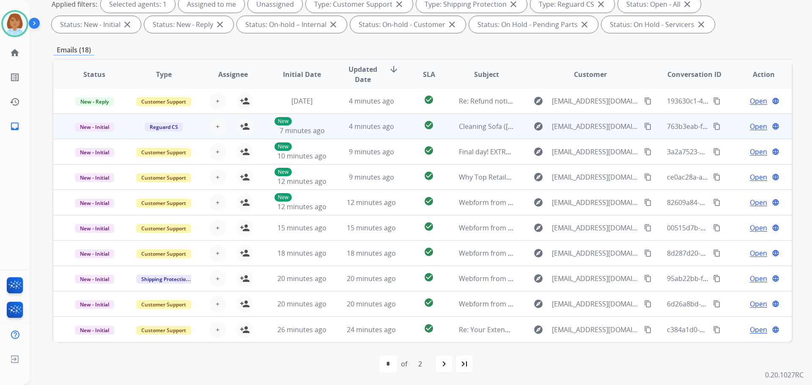
scroll to position [137, 0]
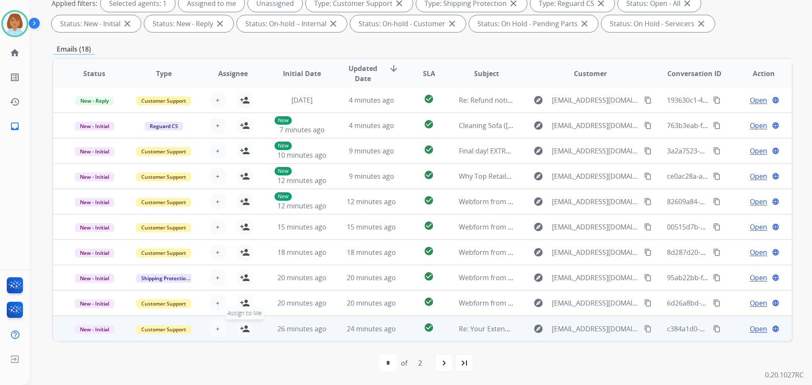
click at [241, 324] on mat-icon "person_add" at bounding box center [245, 329] width 10 height 10
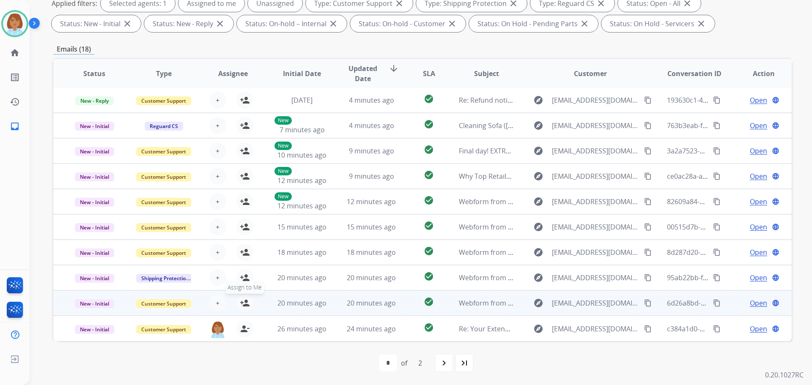
click at [245, 299] on mat-icon "person_add" at bounding box center [245, 303] width 10 height 10
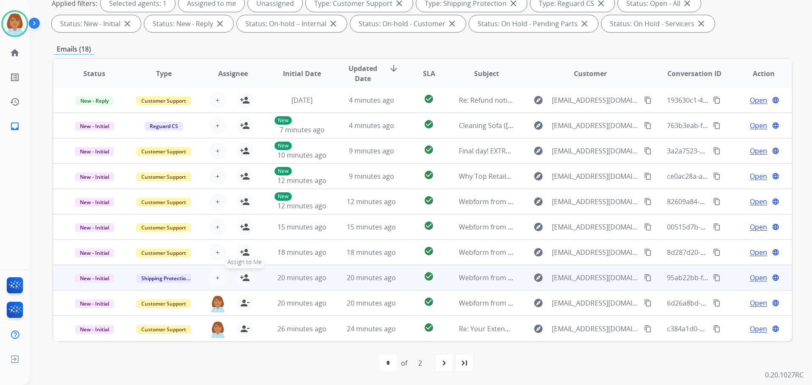
click at [244, 280] on mat-icon "person_add" at bounding box center [245, 278] width 10 height 10
click at [245, 256] on table "Status Type Assignee Initial Date Updated Date arrow_downward SLA Subject Custo…" at bounding box center [422, 199] width 738 height 283
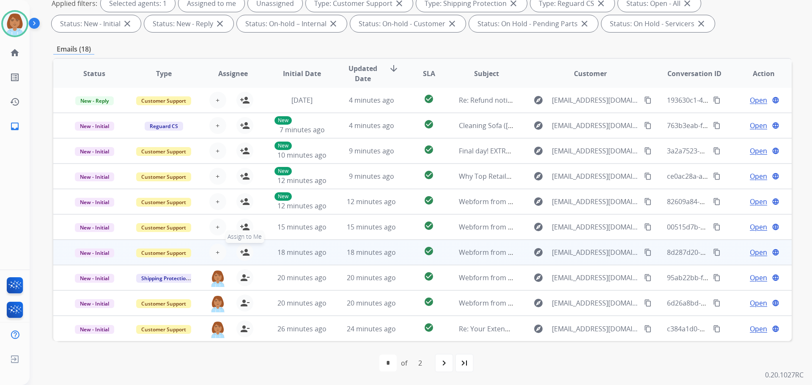
click at [246, 256] on mat-icon "person_add" at bounding box center [245, 252] width 10 height 10
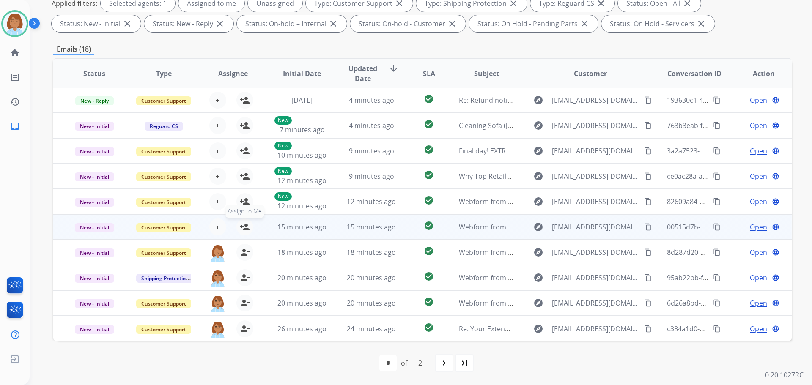
click at [245, 227] on mat-icon "person_add" at bounding box center [245, 227] width 10 height 10
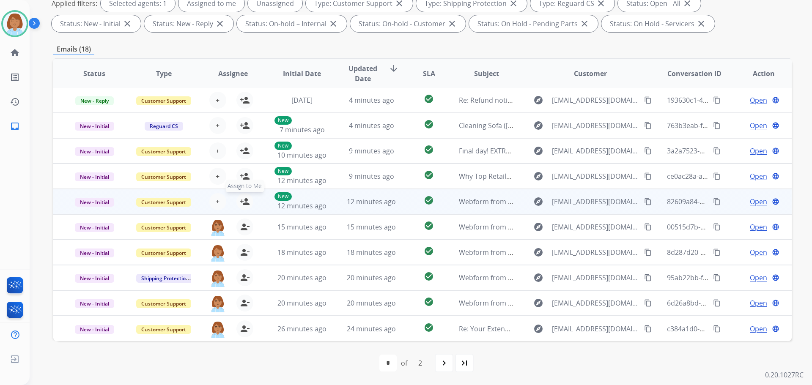
click at [244, 201] on mat-icon "person_add" at bounding box center [245, 202] width 10 height 10
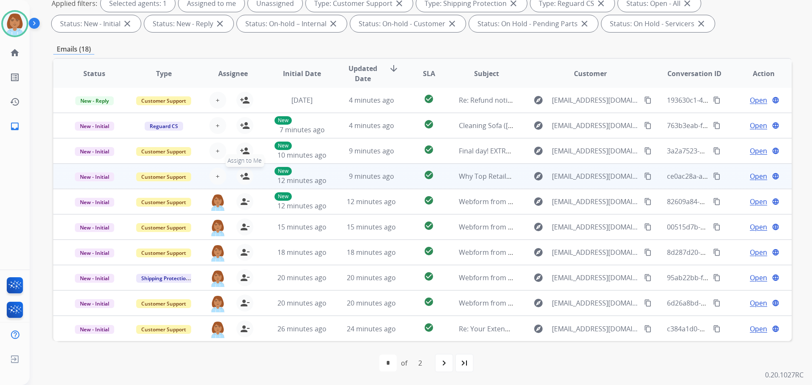
click at [244, 177] on mat-icon "person_add" at bounding box center [245, 176] width 10 height 10
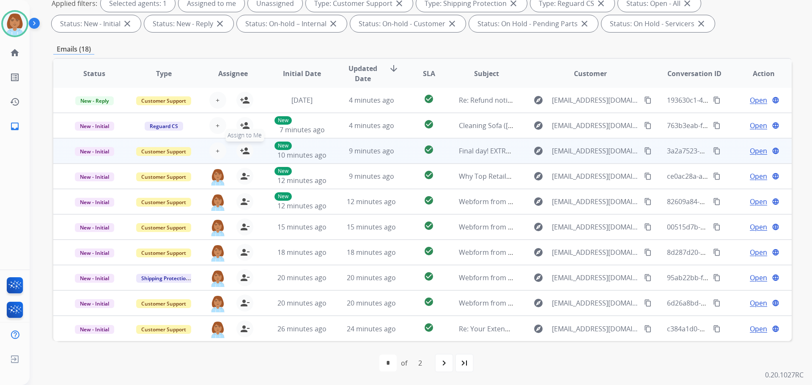
click at [244, 153] on mat-icon "person_add" at bounding box center [245, 151] width 10 height 10
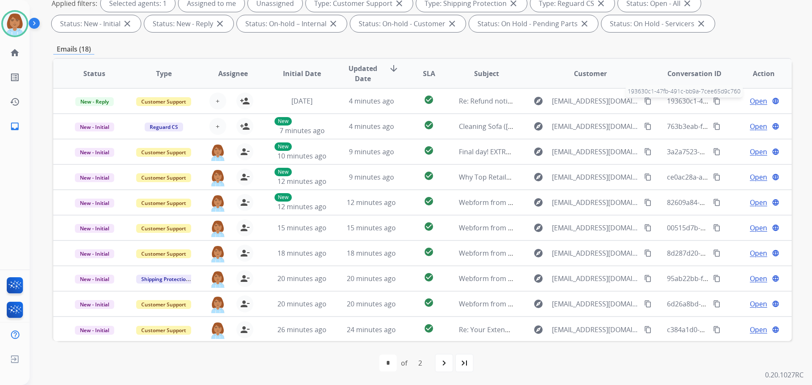
scroll to position [94, 0]
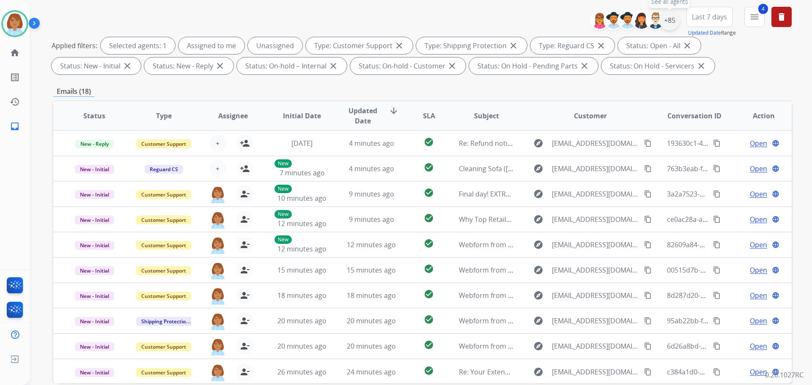
click at [668, 22] on div "+85" at bounding box center [669, 20] width 20 height 20
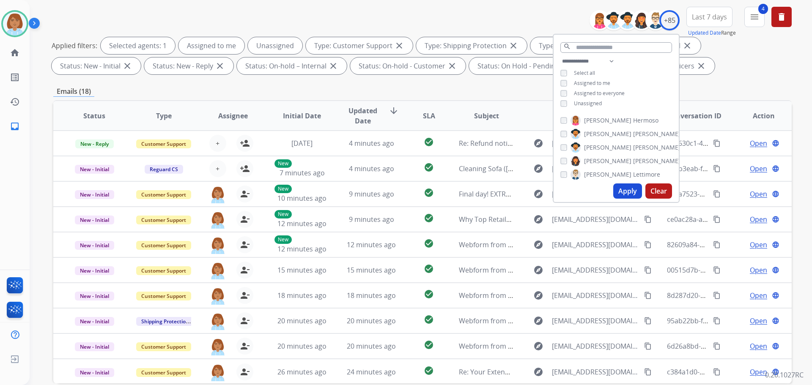
click at [582, 100] on span "Unassigned" at bounding box center [588, 103] width 28 height 7
click at [617, 189] on button "Apply" at bounding box center [627, 191] width 29 height 15
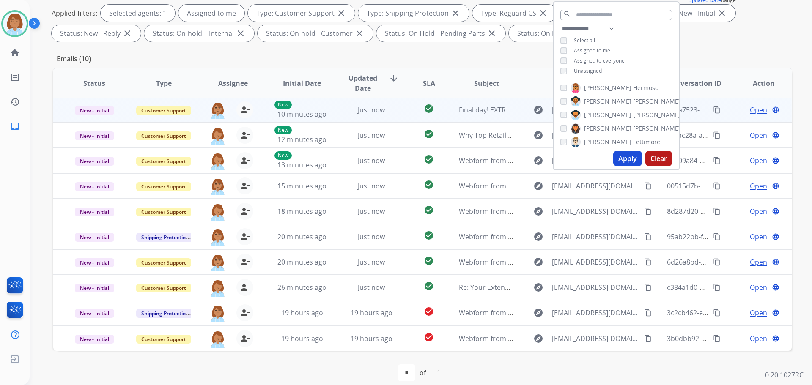
scroll to position [0, 0]
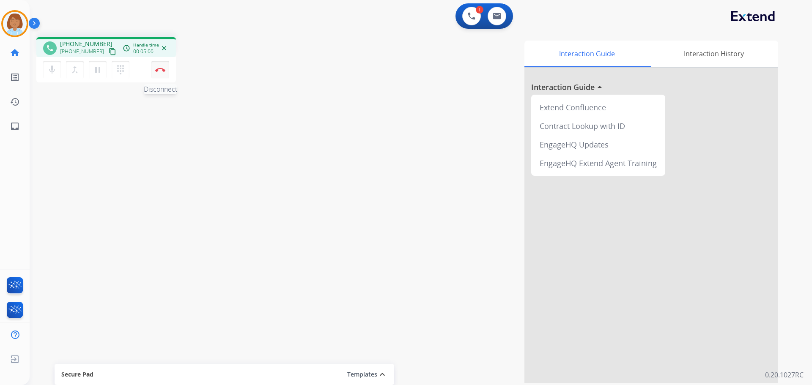
click at [167, 71] on button "Disconnect" at bounding box center [160, 70] width 18 height 18
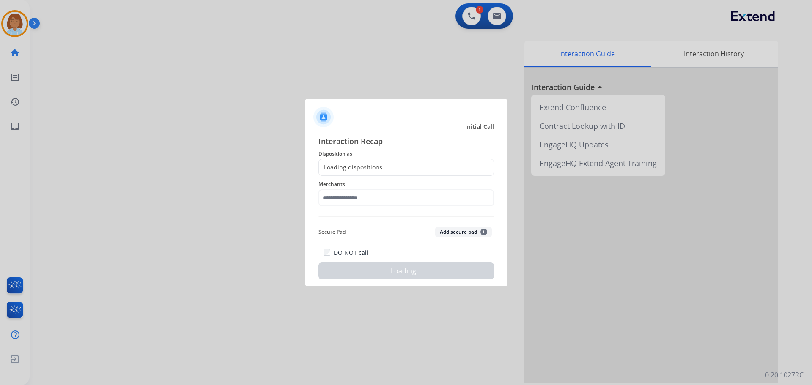
click at [335, 159] on span "Disposition as" at bounding box center [406, 154] width 176 height 10
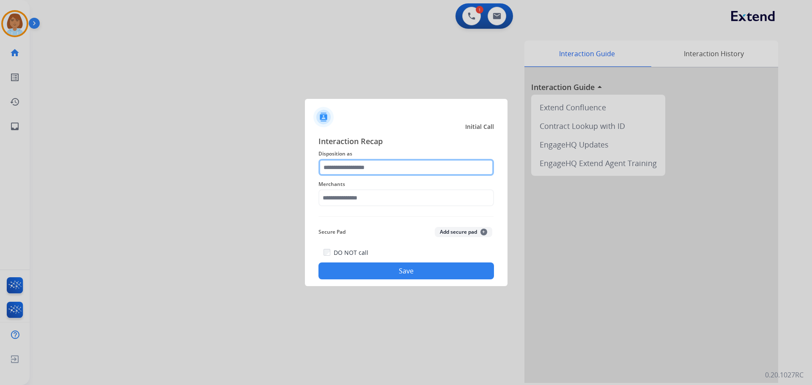
click at [337, 165] on input "text" at bounding box center [406, 167] width 176 height 17
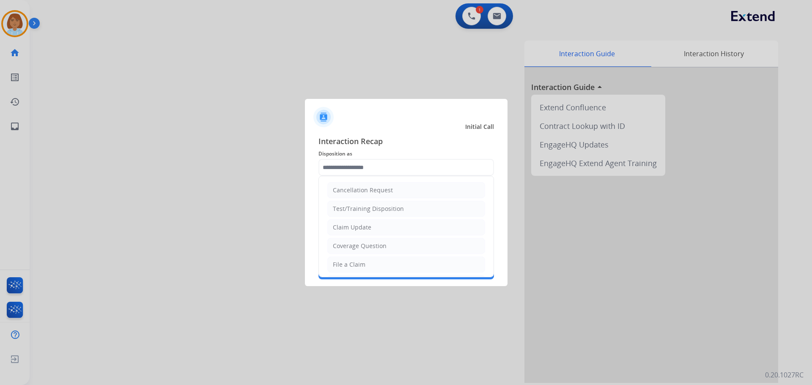
click at [360, 230] on div "Claim Update" at bounding box center [352, 227] width 38 height 8
type input "**********"
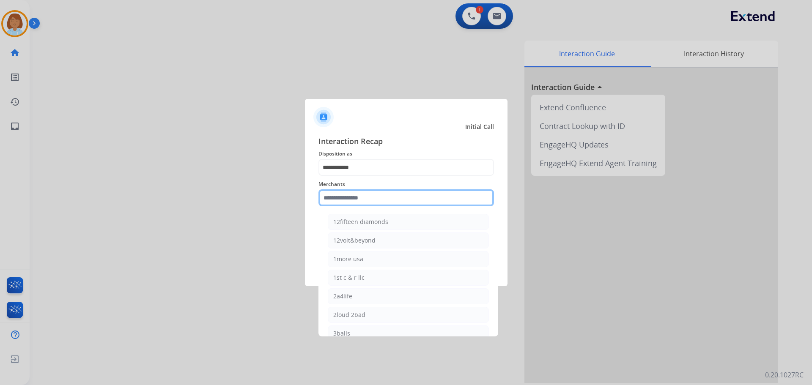
click at [362, 198] on input "text" at bounding box center [406, 197] width 176 height 17
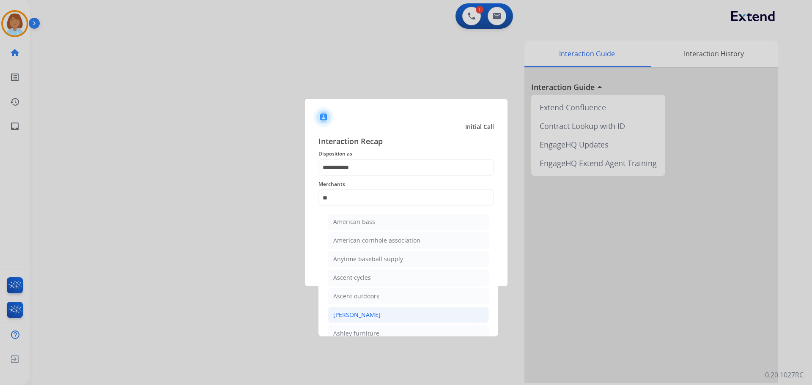
click at [365, 316] on div "[PERSON_NAME]" at bounding box center [356, 315] width 47 height 8
type input "**********"
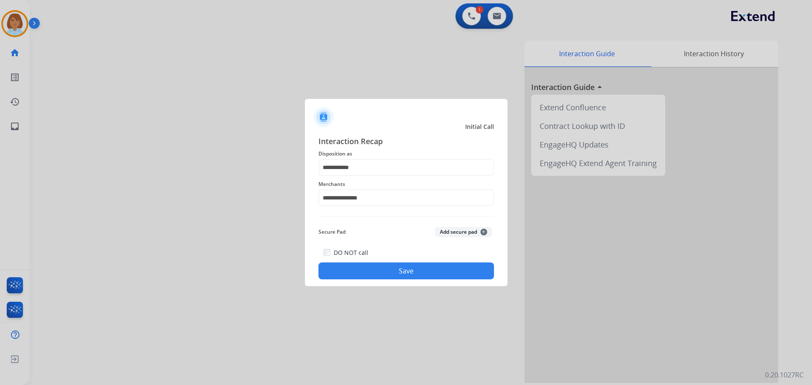
click at [381, 267] on button "Save" at bounding box center [406, 271] width 176 height 17
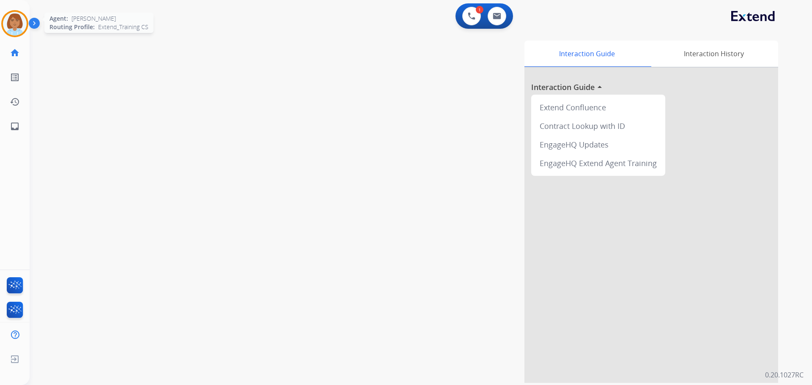
click at [9, 27] on img at bounding box center [15, 24] width 24 height 24
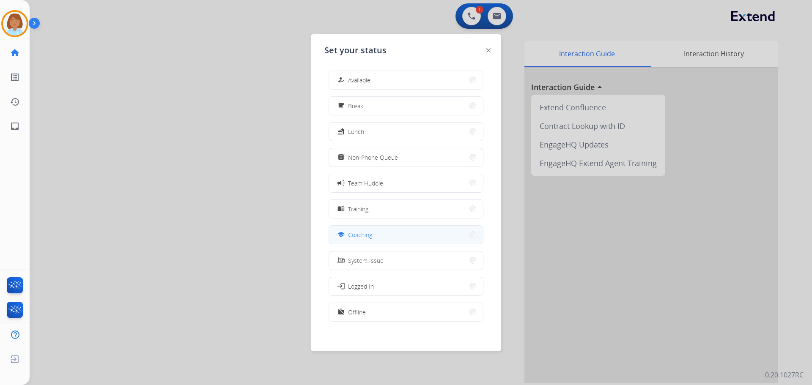
click at [365, 238] on span "Coaching" at bounding box center [360, 234] width 24 height 9
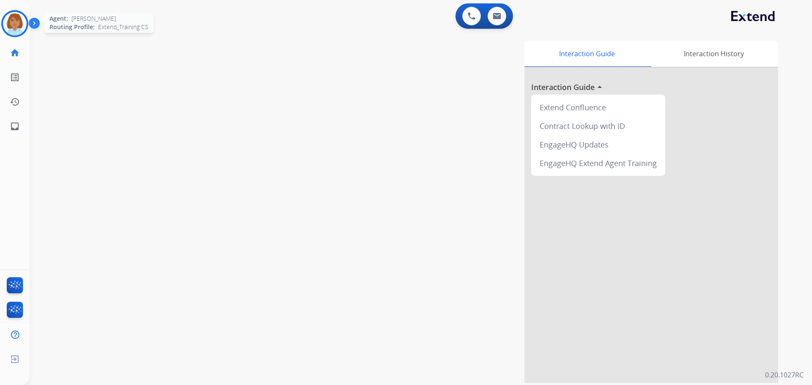
click at [9, 32] on img at bounding box center [15, 24] width 24 height 24
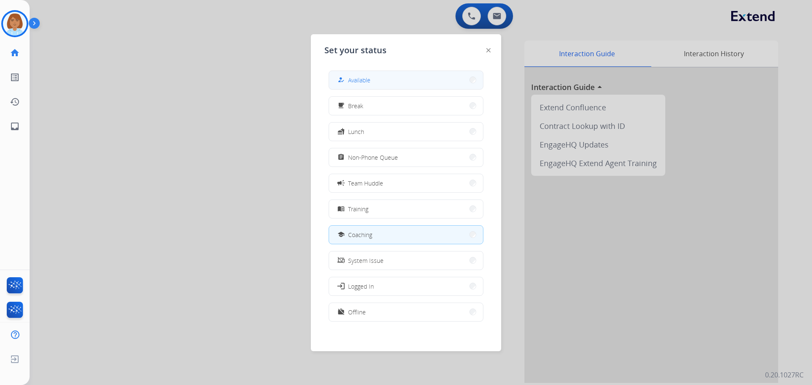
click at [349, 77] on div "how_to_reg Available" at bounding box center [353, 80] width 35 height 10
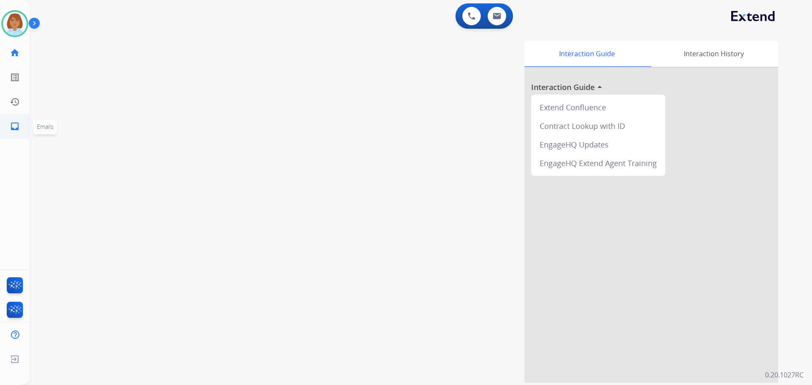
click at [19, 128] on mat-icon "inbox" at bounding box center [15, 126] width 10 height 10
select select "**********"
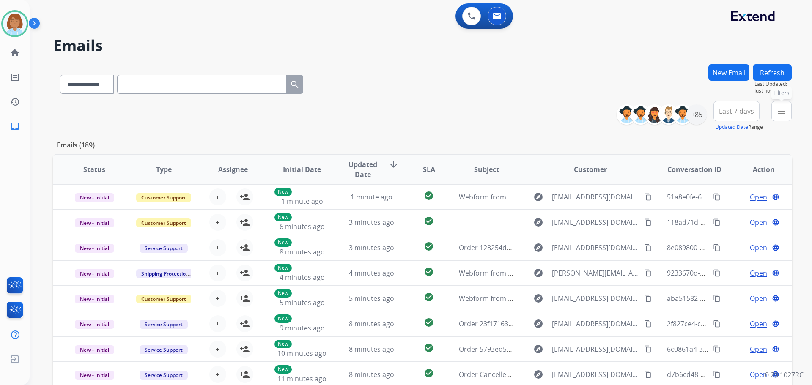
click at [784, 107] on mat-icon "menu" at bounding box center [781, 111] width 10 height 10
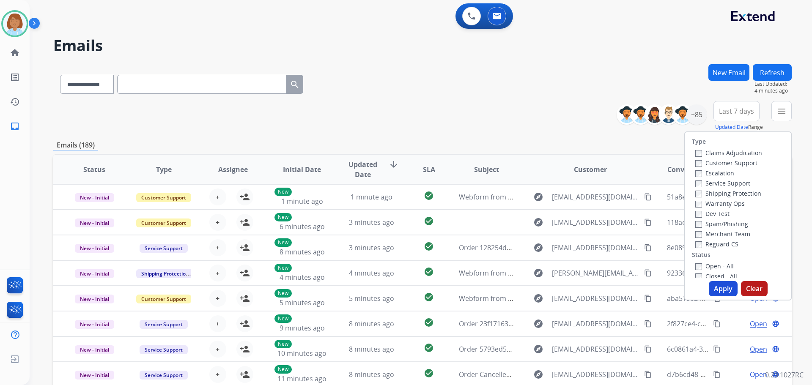
click at [716, 165] on label "Customer Support" at bounding box center [726, 163] width 62 height 8
click at [731, 189] on label "Shipping Protection" at bounding box center [728, 193] width 66 height 8
click at [715, 245] on label "Reguard CS" at bounding box center [716, 244] width 43 height 8
click at [701, 264] on label "Open - All" at bounding box center [714, 266] width 38 height 8
click at [716, 284] on button "Apply" at bounding box center [723, 288] width 29 height 15
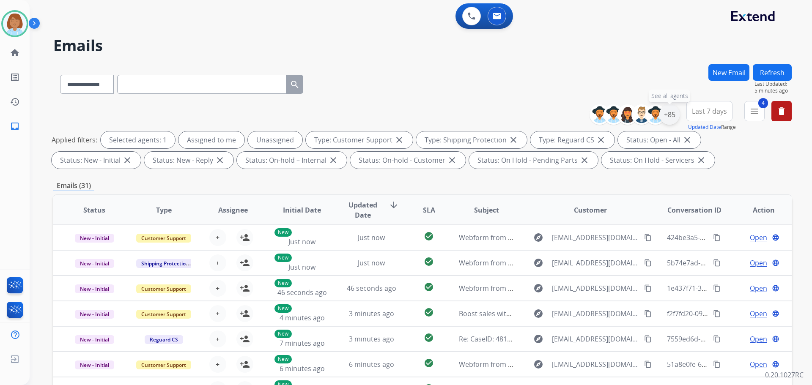
click at [672, 112] on div "+85" at bounding box center [669, 114] width 20 height 20
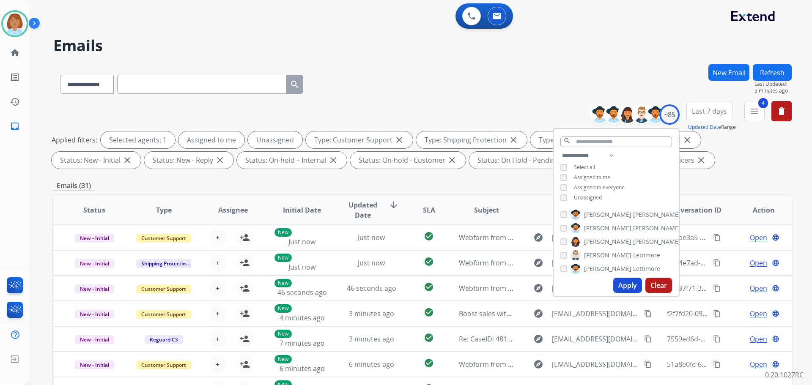
click at [576, 194] on span "Unassigned" at bounding box center [588, 197] width 28 height 7
click at [621, 284] on button "Apply" at bounding box center [627, 285] width 29 height 15
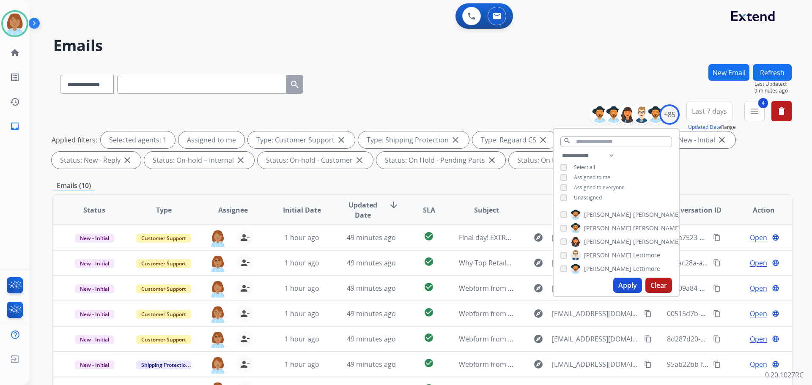
click at [444, 72] on div "**********" at bounding box center [422, 82] width 738 height 37
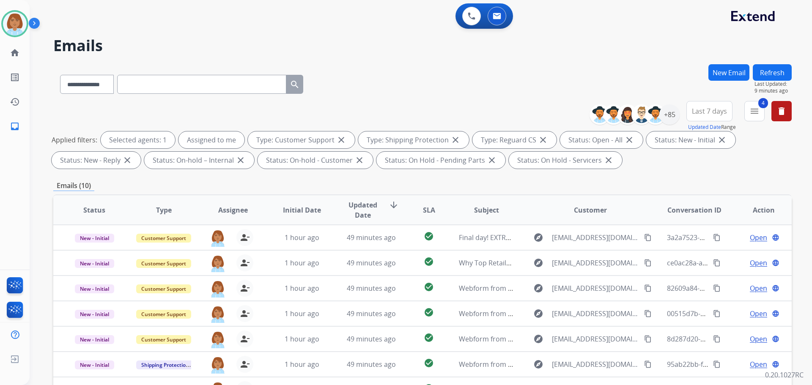
scroll to position [85, 0]
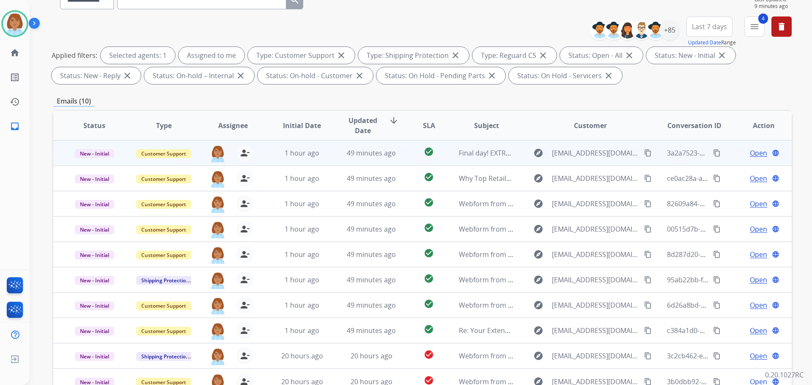
click at [401, 157] on td "check_circle" at bounding box center [422, 152] width 46 height 25
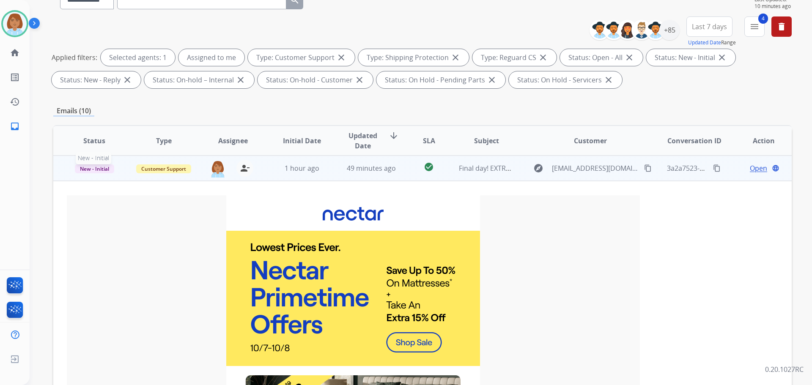
click at [105, 166] on span "New - Initial" at bounding box center [94, 169] width 39 height 9
click at [146, 250] on p "Closed – Solved" at bounding box center [139, 248] width 49 height 12
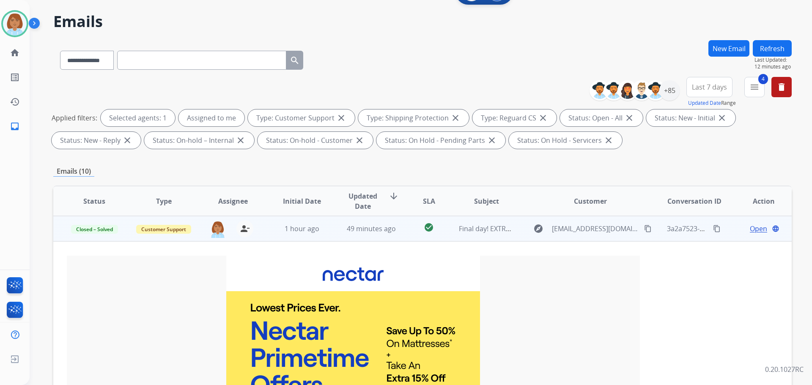
scroll to position [0, 0]
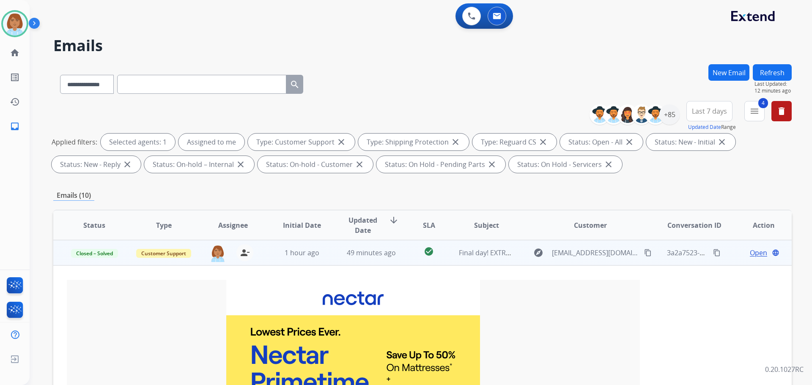
click at [758, 72] on button "Refresh" at bounding box center [772, 72] width 39 height 16
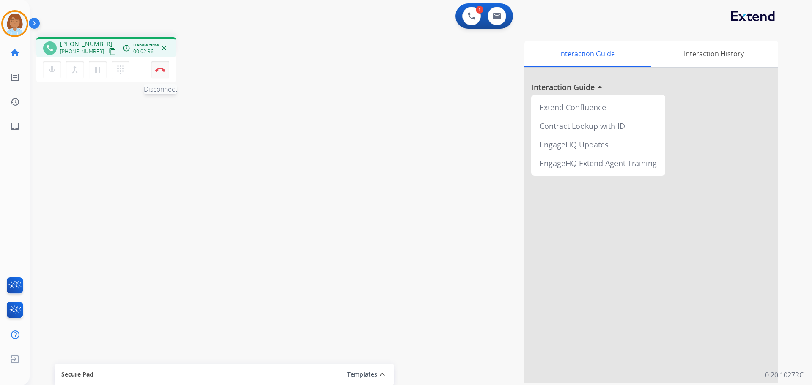
click at [164, 70] on img at bounding box center [160, 70] width 10 height 4
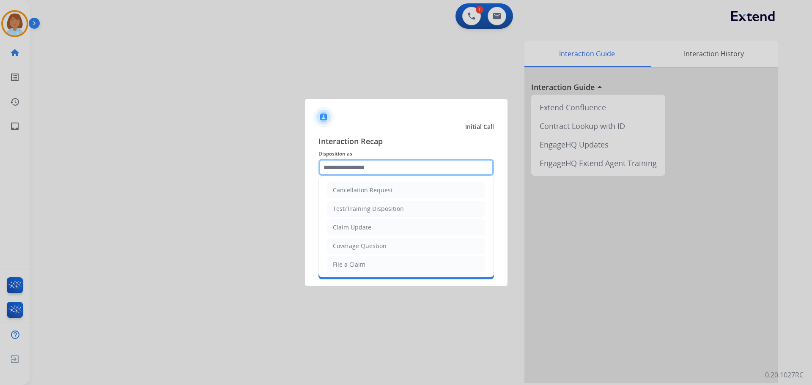
click at [447, 166] on input "text" at bounding box center [406, 167] width 176 height 17
drag, startPoint x: 348, startPoint y: 261, endPoint x: 361, endPoint y: 239, distance: 25.8
click at [348, 262] on div "File a Claim" at bounding box center [349, 265] width 33 height 8
type input "**********"
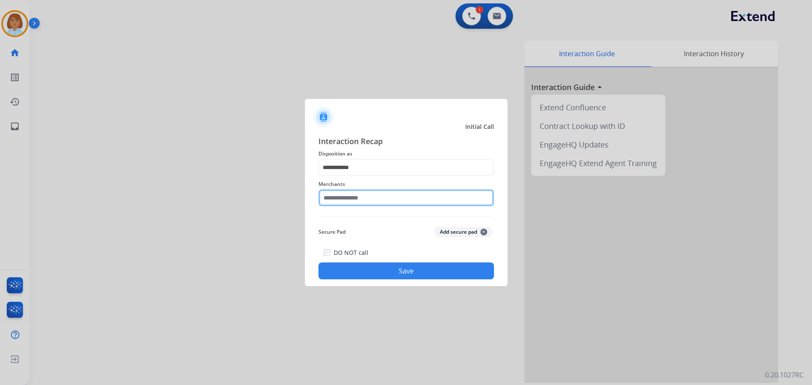
click at [357, 194] on input "text" at bounding box center [406, 197] width 176 height 17
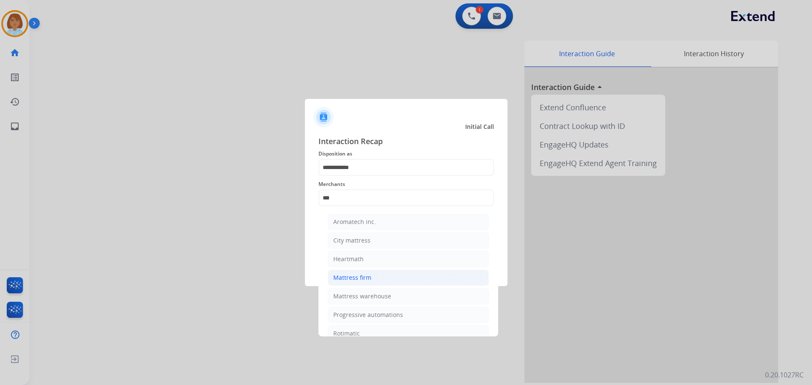
click at [401, 275] on li "Mattress firm" at bounding box center [408, 278] width 161 height 16
type input "**********"
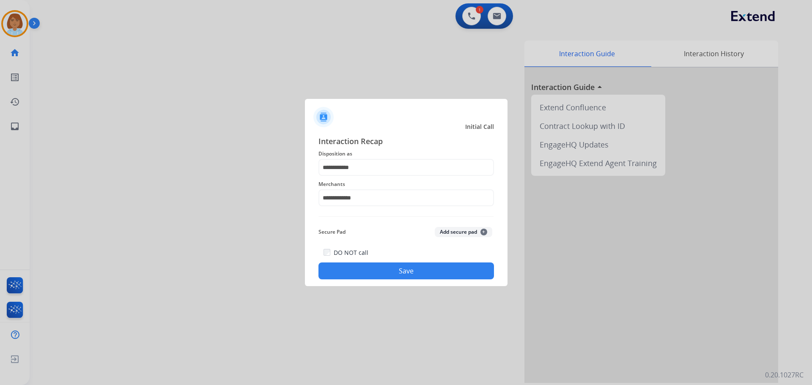
click at [406, 270] on button "Save" at bounding box center [406, 271] width 176 height 17
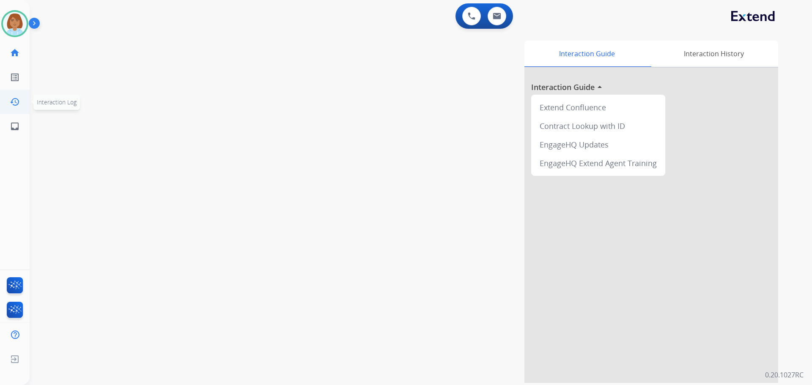
click at [3, 110] on ul "history Interaction Log Interaction Log" at bounding box center [15, 102] width 30 height 25
click at [8, 120] on link "inbox Emails" at bounding box center [15, 127] width 24 height 24
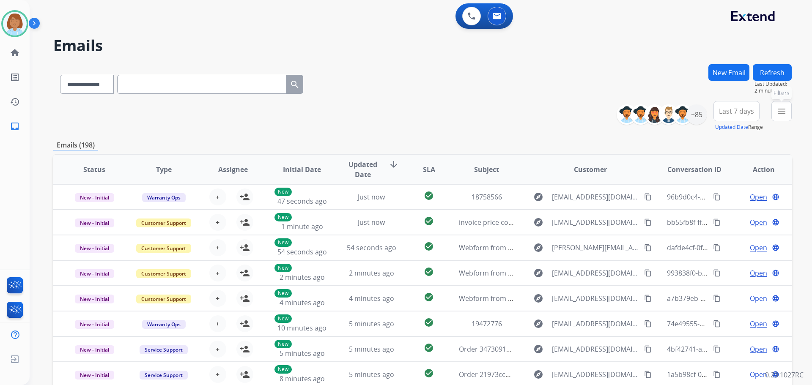
click at [782, 118] on button "menu Filters" at bounding box center [781, 111] width 20 height 20
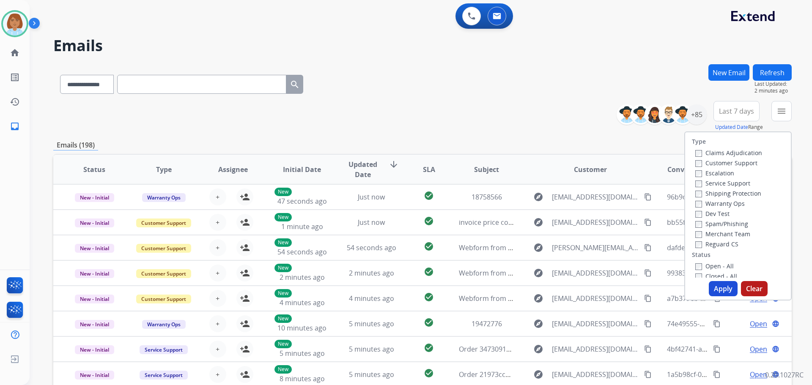
click at [729, 162] on label "Customer Support" at bounding box center [726, 163] width 62 height 8
click at [722, 191] on label "Shipping Protection" at bounding box center [728, 193] width 66 height 8
click at [720, 244] on label "Reguard CS" at bounding box center [716, 244] width 43 height 8
click at [714, 268] on label "Open - All" at bounding box center [714, 266] width 38 height 8
click at [730, 288] on button "Apply" at bounding box center [723, 288] width 29 height 15
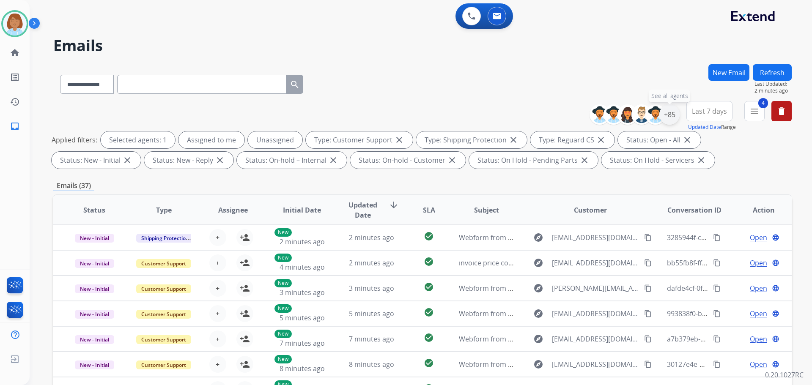
click at [668, 124] on div "+85" at bounding box center [669, 114] width 20 height 20
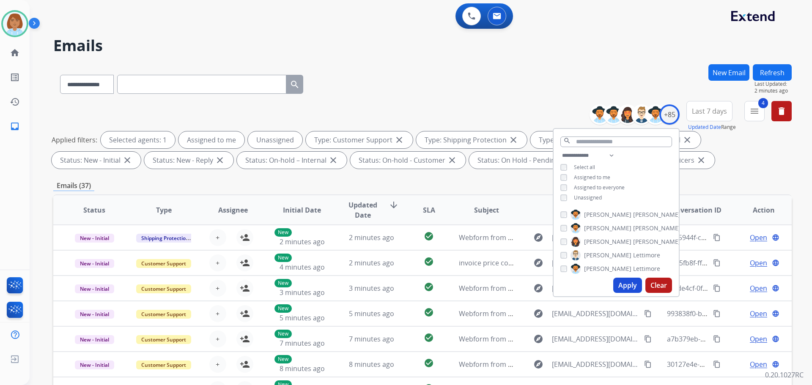
click at [587, 199] on span "Unassigned" at bounding box center [588, 197] width 28 height 7
click at [619, 282] on button "Apply" at bounding box center [627, 285] width 29 height 15
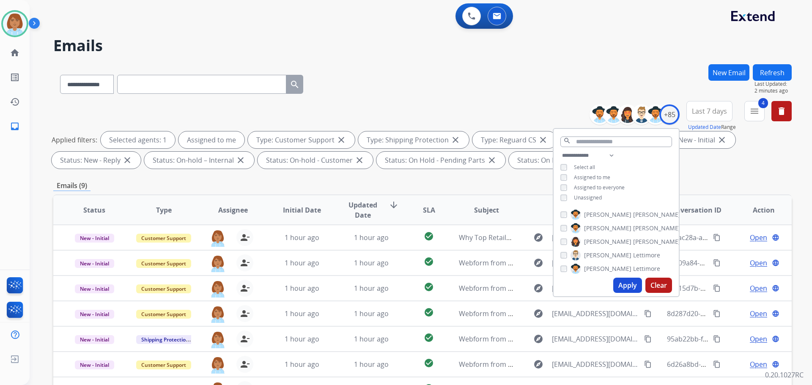
scroll to position [137, 0]
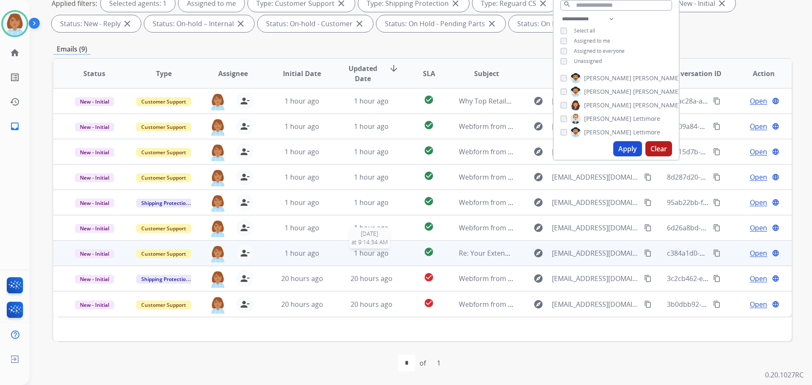
click at [387, 258] on div "1 hour ago" at bounding box center [371, 253] width 55 height 10
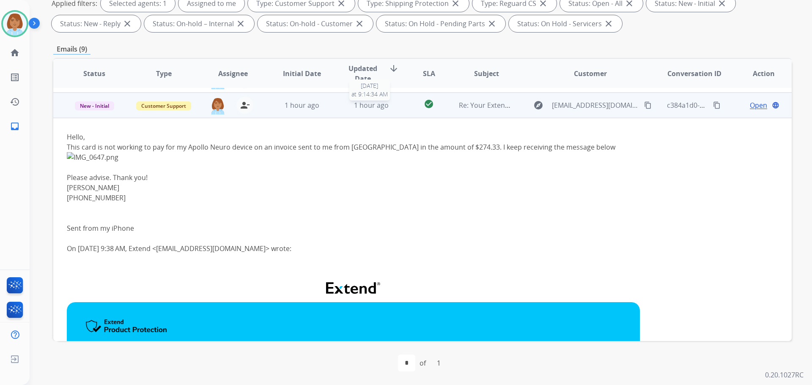
scroll to position [152, 0]
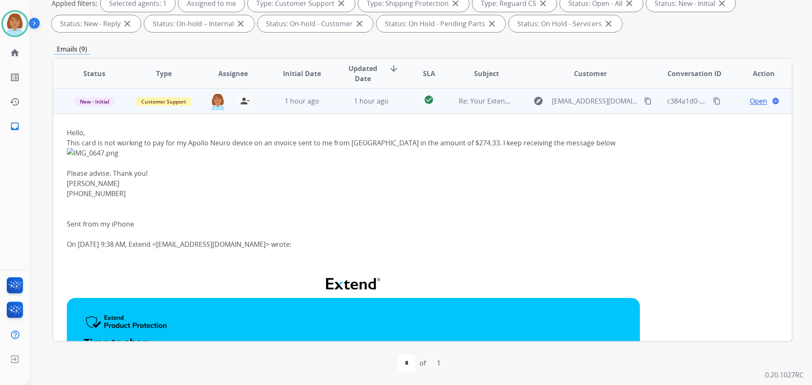
click at [644, 100] on mat-icon "content_copy" at bounding box center [648, 101] width 8 height 8
click at [758, 99] on span "Open" at bounding box center [758, 101] width 17 height 10
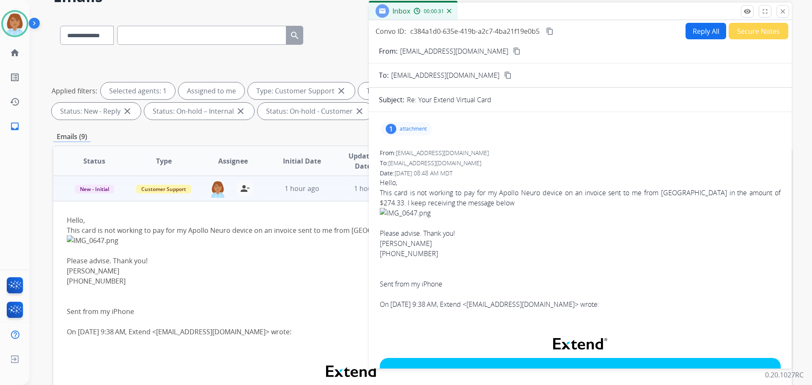
scroll to position [0, 0]
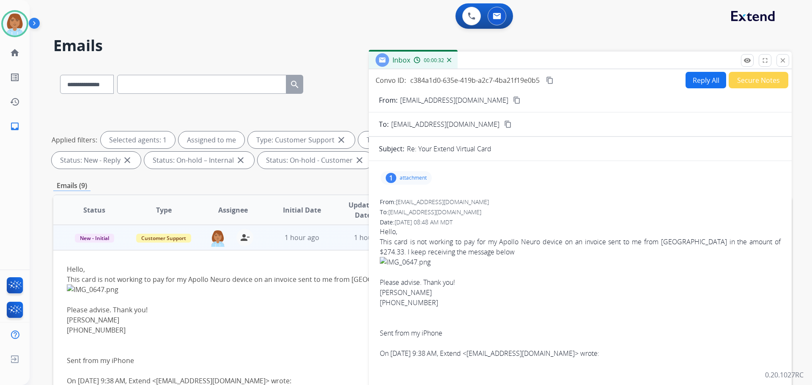
click at [691, 81] on button "Reply All" at bounding box center [706, 80] width 41 height 16
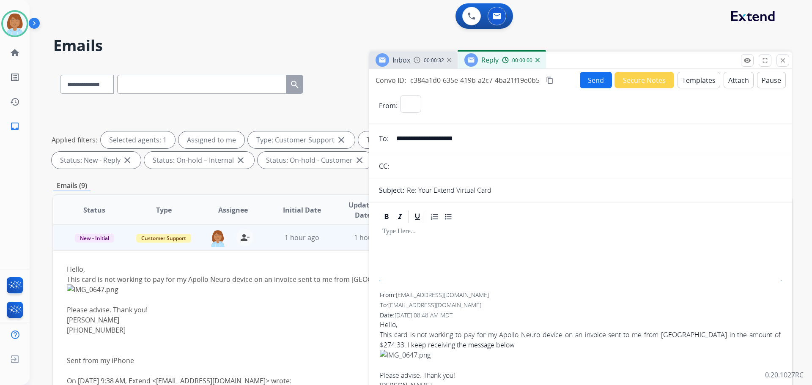
select select "**********"
click at [690, 83] on button "Templates" at bounding box center [699, 80] width 43 height 16
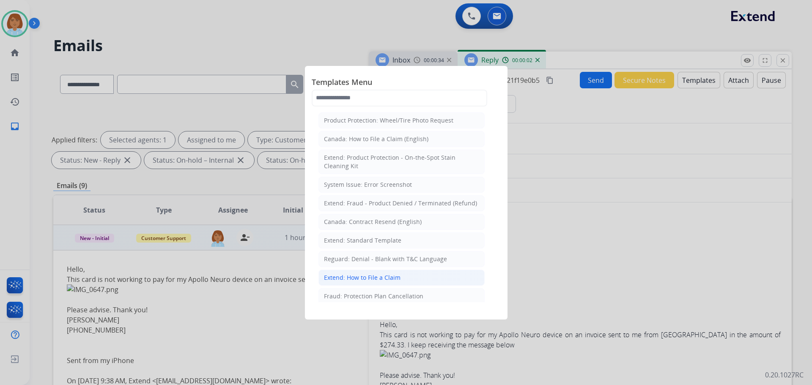
click at [368, 272] on li "Extend: How to File a Claim" at bounding box center [401, 278] width 166 height 16
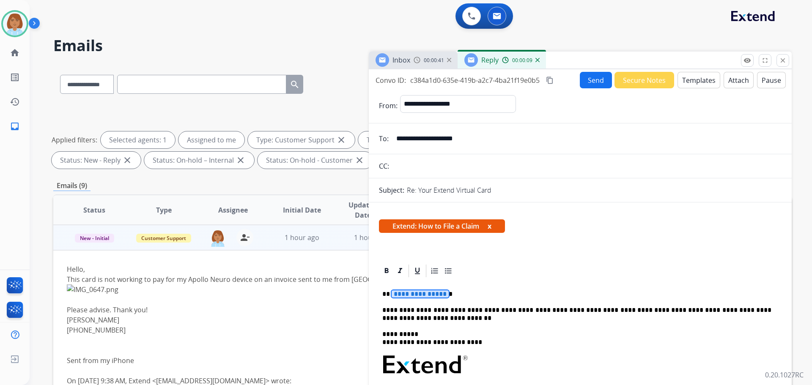
click at [401, 294] on span "**********" at bounding box center [420, 294] width 57 height 7
click at [594, 78] on button "Send" at bounding box center [596, 80] width 32 height 16
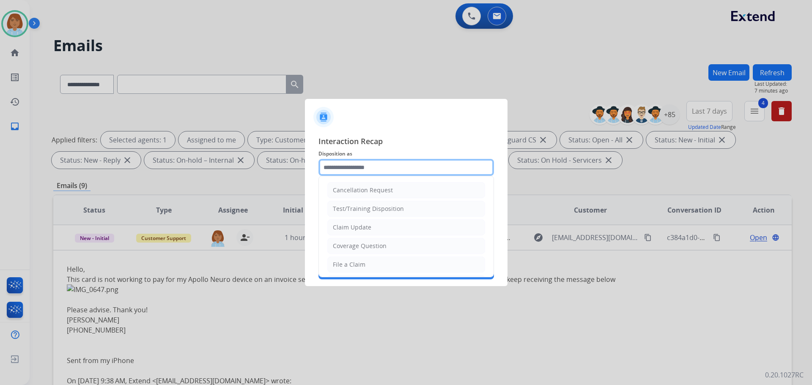
click at [380, 173] on input "text" at bounding box center [406, 167] width 176 height 17
click at [383, 225] on li "Claim Update" at bounding box center [406, 227] width 158 height 16
type input "**********"
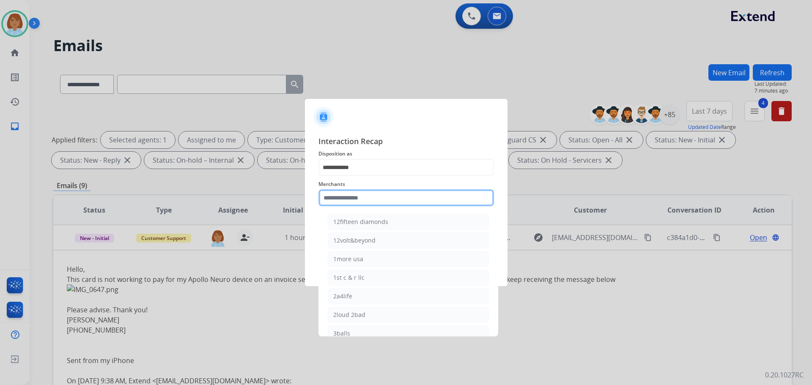
click at [386, 199] on input "text" at bounding box center [406, 197] width 176 height 17
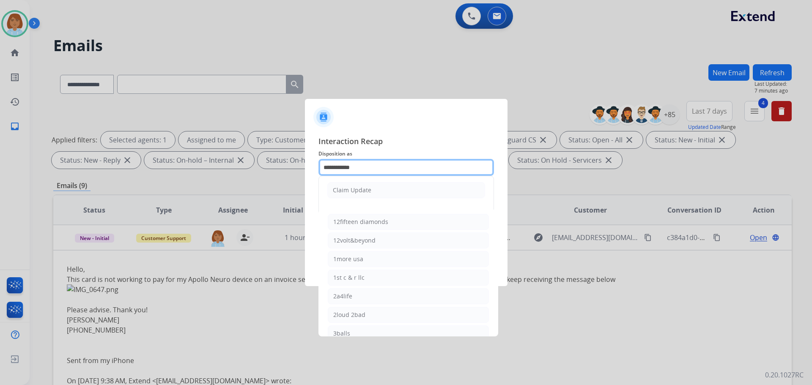
drag, startPoint x: 385, startPoint y: 165, endPoint x: 325, endPoint y: 166, distance: 60.5
click at [325, 166] on input "**********" at bounding box center [406, 167] width 176 height 17
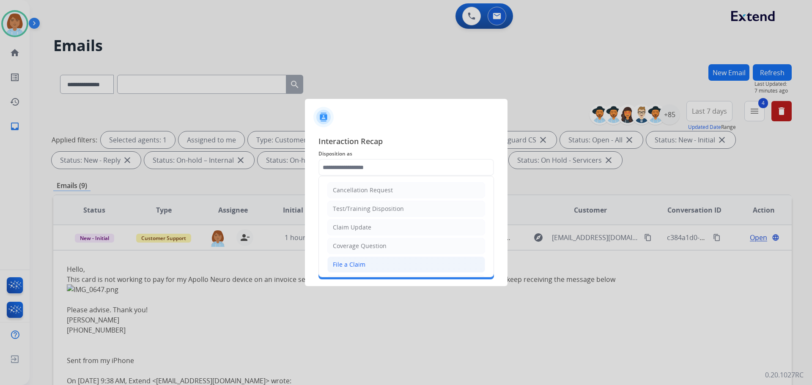
click at [370, 258] on li "File a Claim" at bounding box center [406, 265] width 158 height 16
type input "**********"
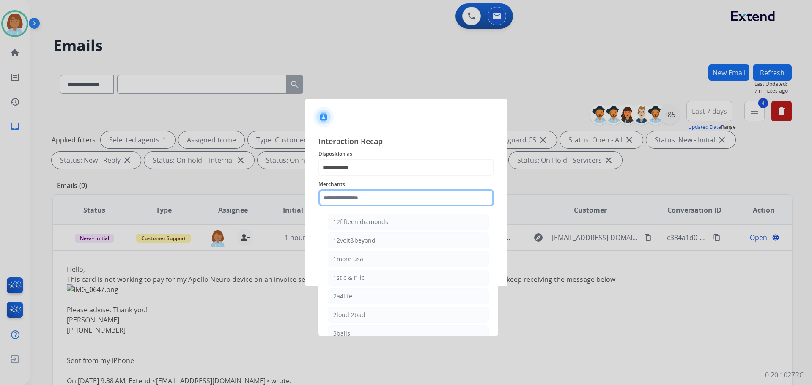
click at [362, 201] on input "text" at bounding box center [406, 197] width 176 height 17
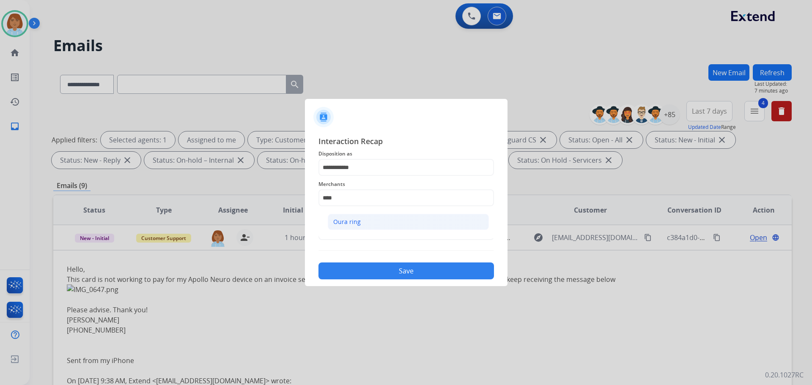
click at [354, 227] on li "Oura ring" at bounding box center [408, 222] width 161 height 16
type input "*********"
click at [355, 233] on input "text" at bounding box center [406, 231] width 176 height 17
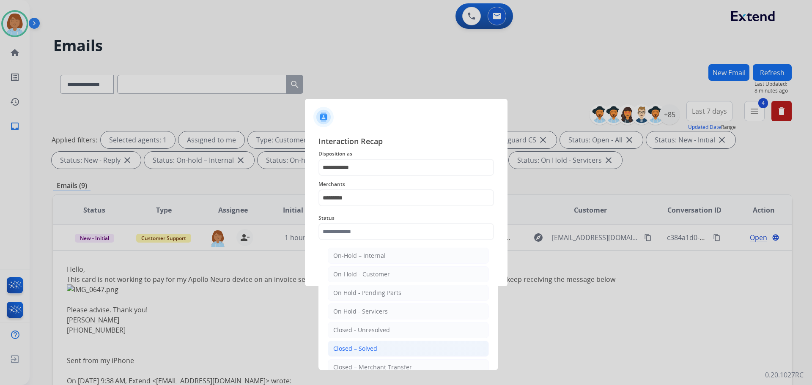
click at [364, 348] on div "Closed – Solved" at bounding box center [355, 349] width 44 height 8
type input "**********"
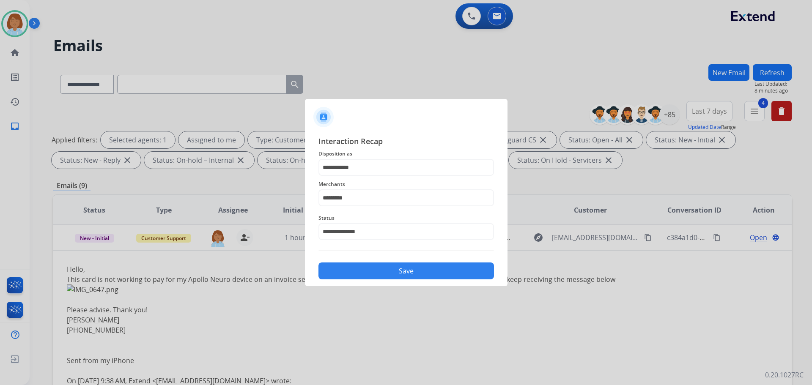
click at [379, 264] on button "Save" at bounding box center [406, 271] width 176 height 17
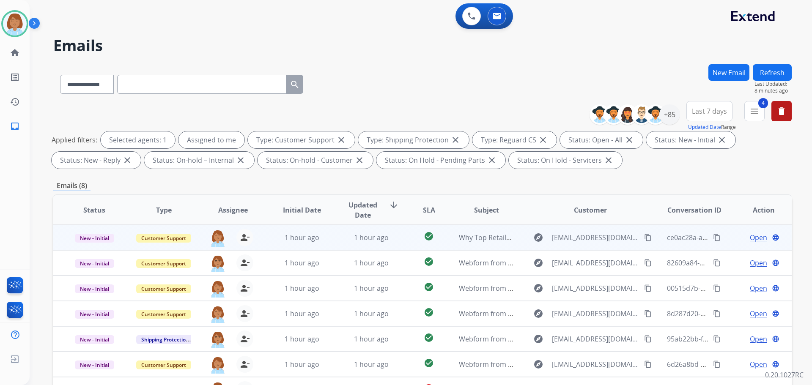
click at [404, 245] on td "check_circle" at bounding box center [422, 237] width 46 height 25
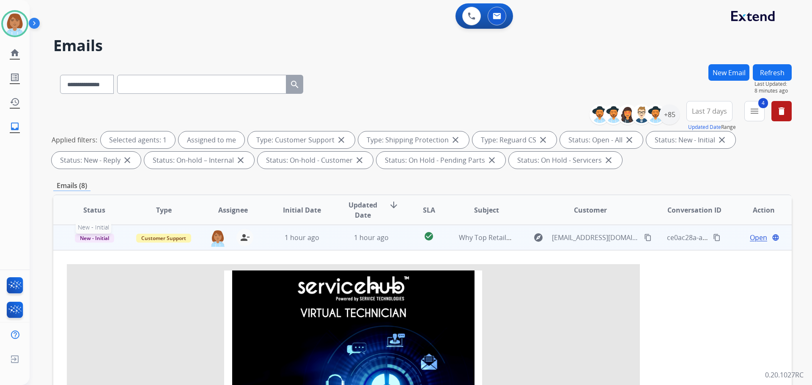
click at [103, 240] on span "New - Initial" at bounding box center [94, 238] width 39 height 9
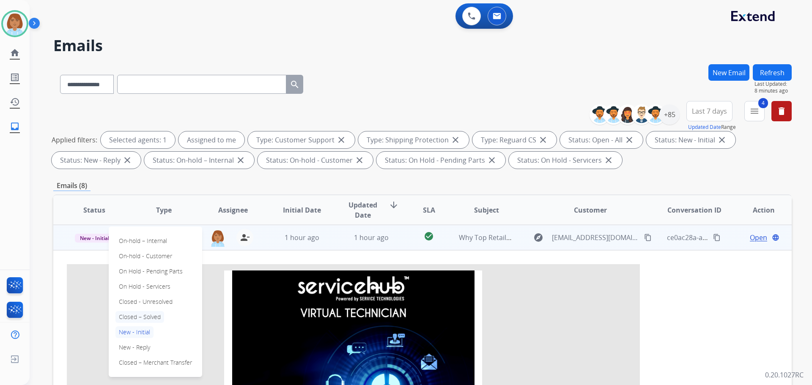
click at [122, 316] on p "Closed – Solved" at bounding box center [139, 317] width 49 height 12
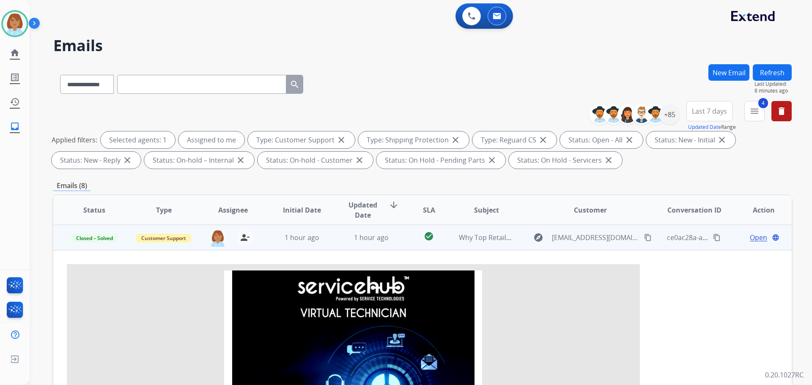
click at [781, 64] on div "**********" at bounding box center [411, 222] width 762 height 385
click at [776, 79] on button "Refresh" at bounding box center [772, 72] width 39 height 16
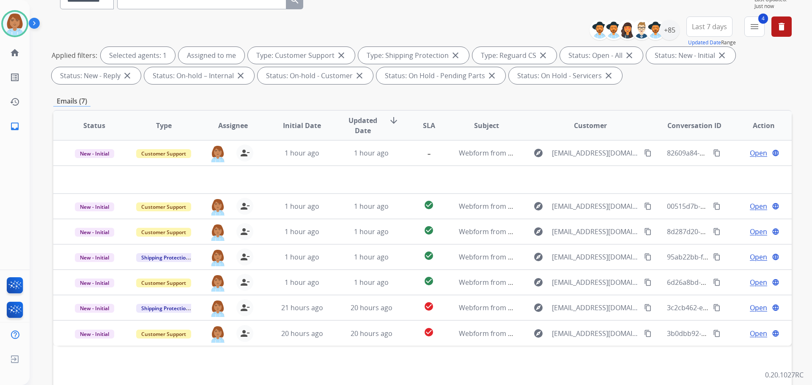
scroll to position [127, 0]
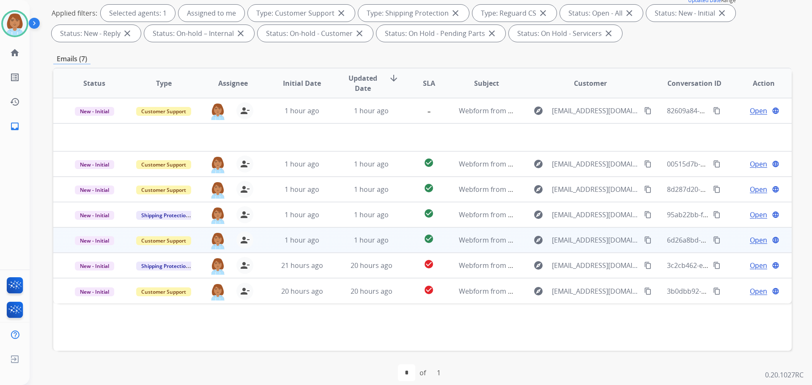
click at [327, 245] on td "1 hour ago" at bounding box center [295, 240] width 69 height 25
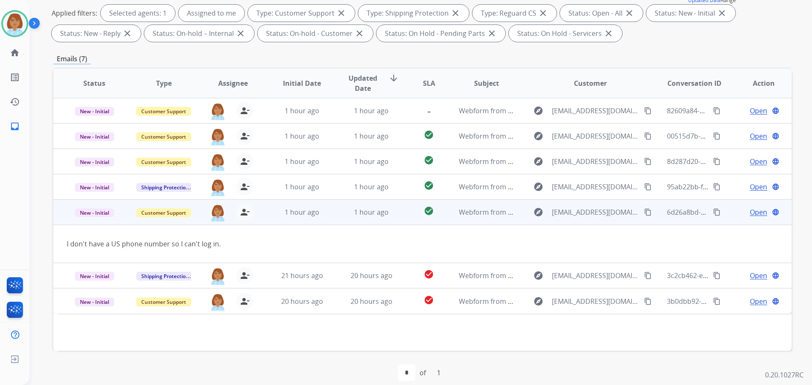
click at [751, 211] on span "Open" at bounding box center [758, 212] width 17 height 10
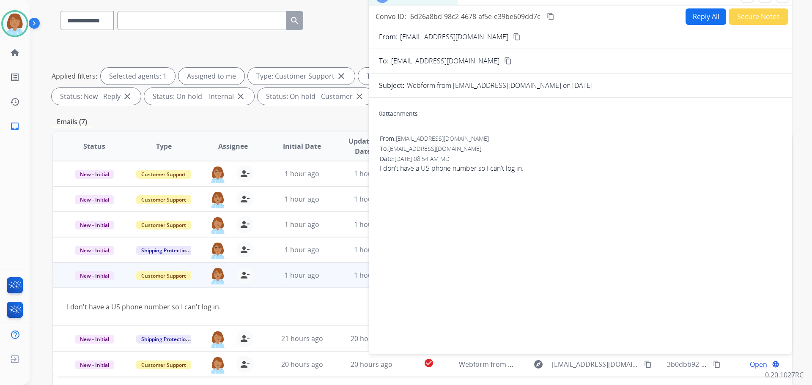
scroll to position [0, 0]
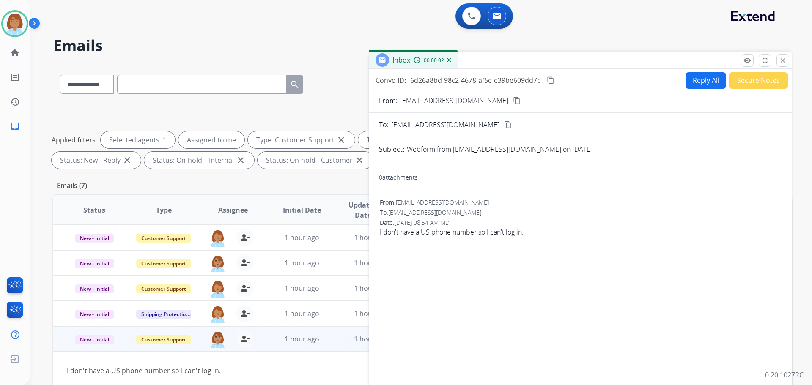
click at [696, 83] on button "Reply All" at bounding box center [706, 80] width 41 height 16
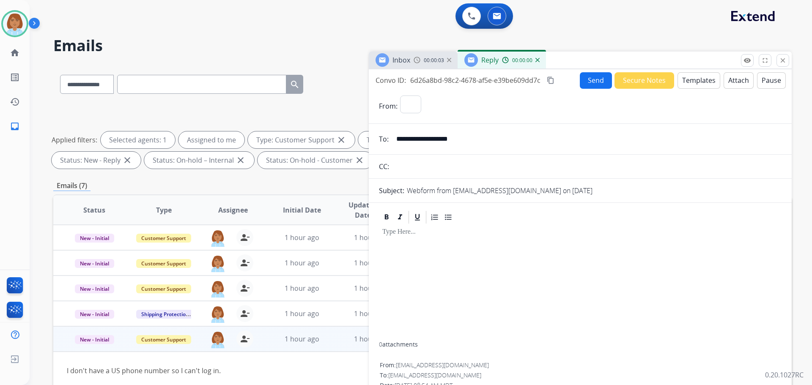
select select "**********"
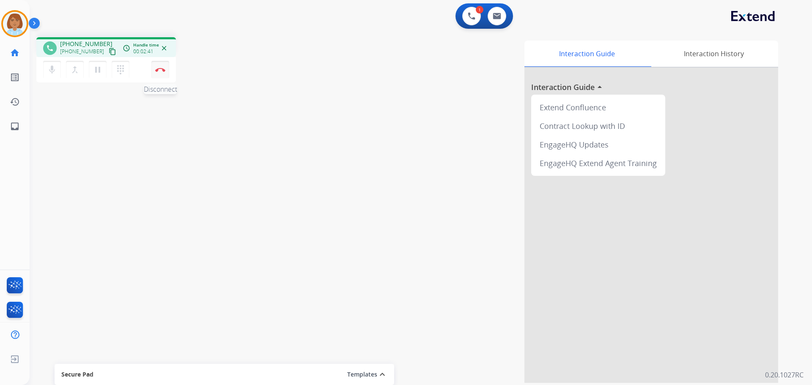
click at [166, 73] on button "Disconnect" at bounding box center [160, 70] width 18 height 18
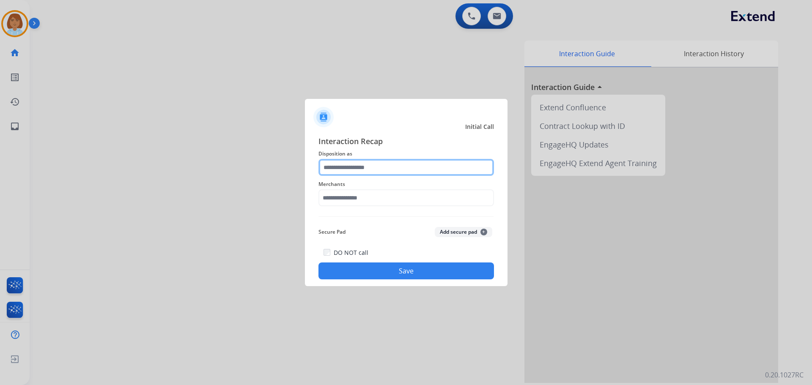
click at [388, 167] on input "text" at bounding box center [406, 167] width 176 height 17
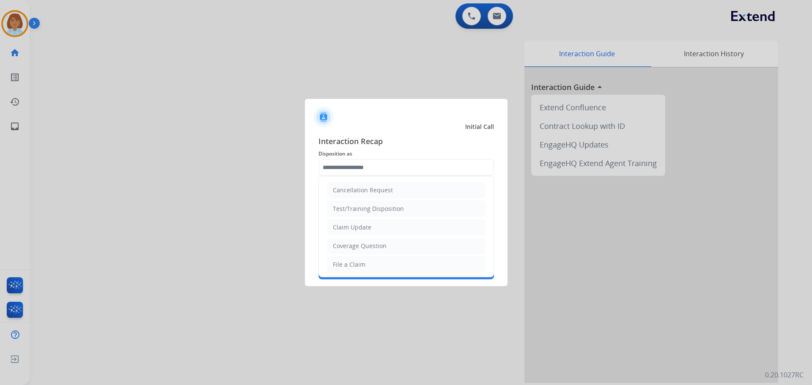
click at [356, 275] on ul "Cancellation Request Test/Training Disposition Claim Update Coverage Question F…" at bounding box center [406, 292] width 175 height 233
click at [357, 266] on div "File a Claim" at bounding box center [349, 265] width 33 height 8
type input "**********"
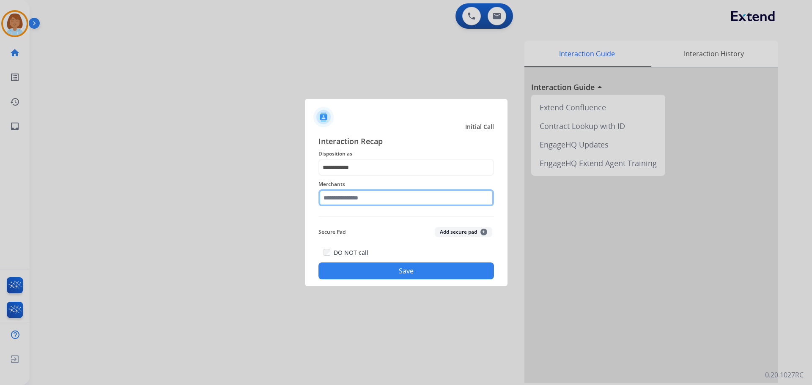
click at [363, 197] on input "text" at bounding box center [406, 197] width 176 height 17
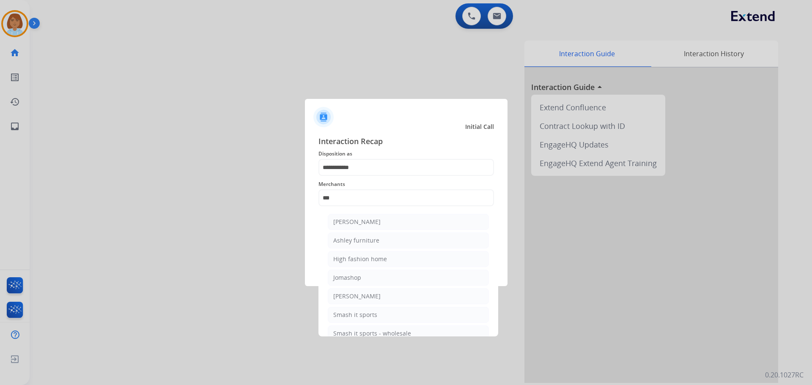
click at [371, 230] on ul "[PERSON_NAME] [PERSON_NAME] furniture High fashion home Jomashop [PERSON_NAME] …" at bounding box center [408, 280] width 166 height 140
click at [371, 225] on div "[PERSON_NAME]" at bounding box center [356, 222] width 47 height 8
type input "**********"
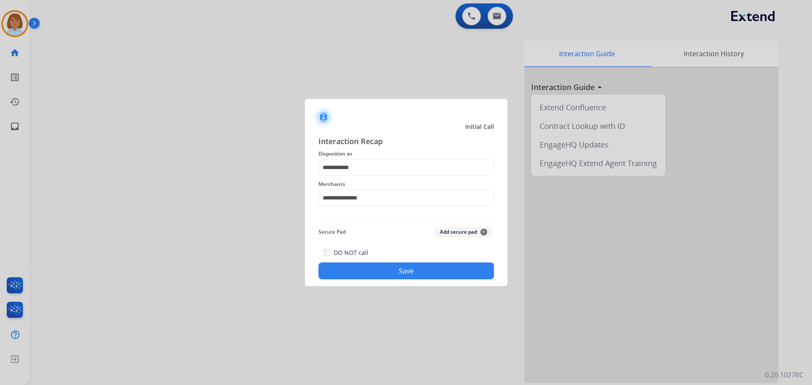
click at [379, 278] on button "Save" at bounding box center [406, 271] width 176 height 17
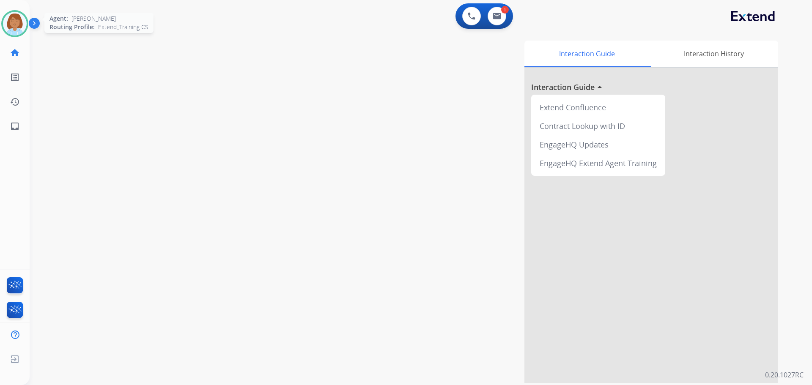
click at [11, 22] on img at bounding box center [15, 24] width 24 height 24
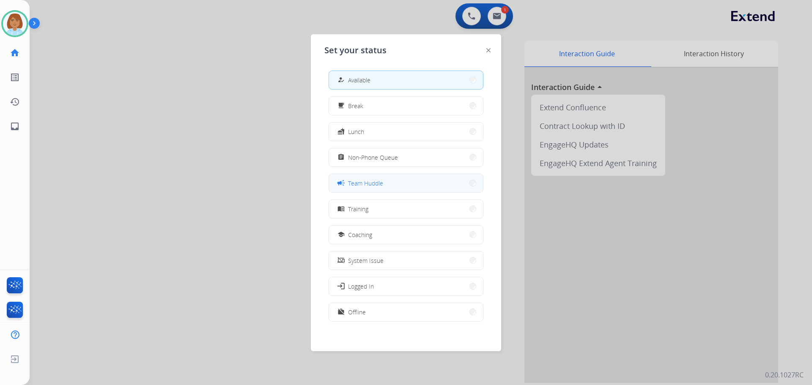
click at [372, 189] on button "campaign Team Huddle" at bounding box center [406, 183] width 154 height 18
